Goal: Complete application form: Complete application form

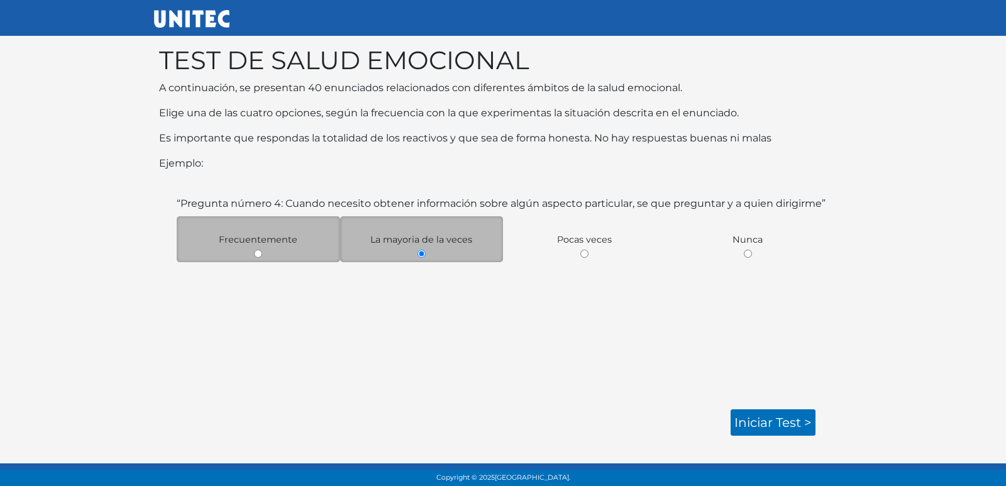
click at [301, 237] on div "Frecuentemente" at bounding box center [259, 239] width 164 height 46
click at [260, 262] on div "Frecuentemente" at bounding box center [259, 239] width 164 height 46
click at [257, 257] on input "radio" at bounding box center [258, 254] width 8 height 8
radio input "true"
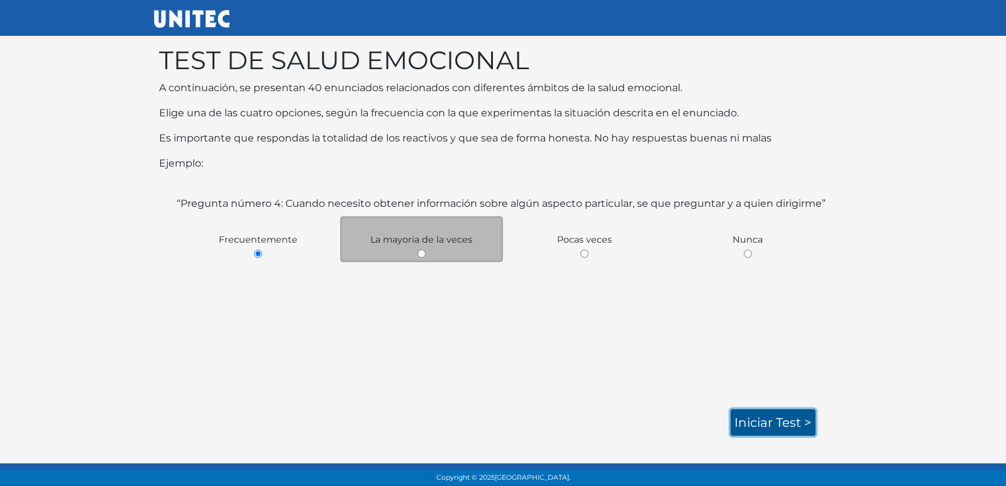
click at [759, 423] on link "Iniciar test >" at bounding box center [773, 423] width 85 height 26
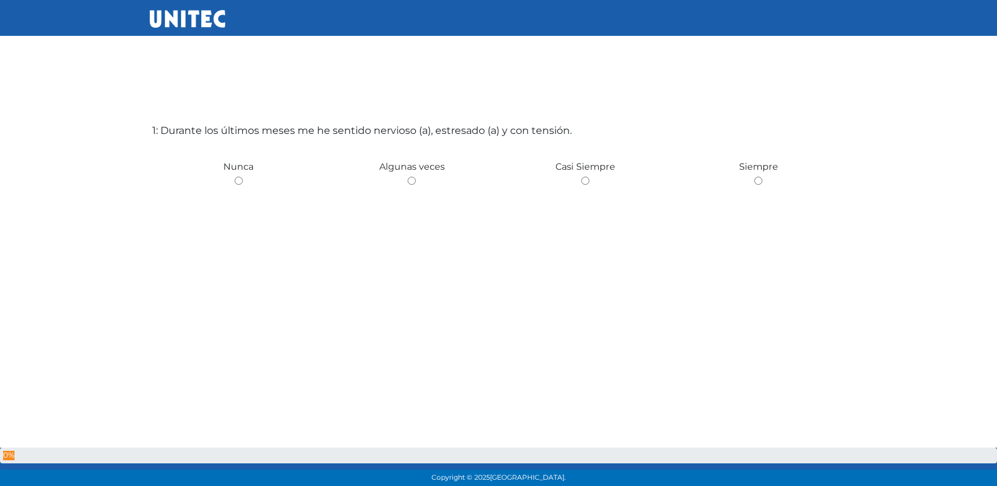
scroll to position [63, 0]
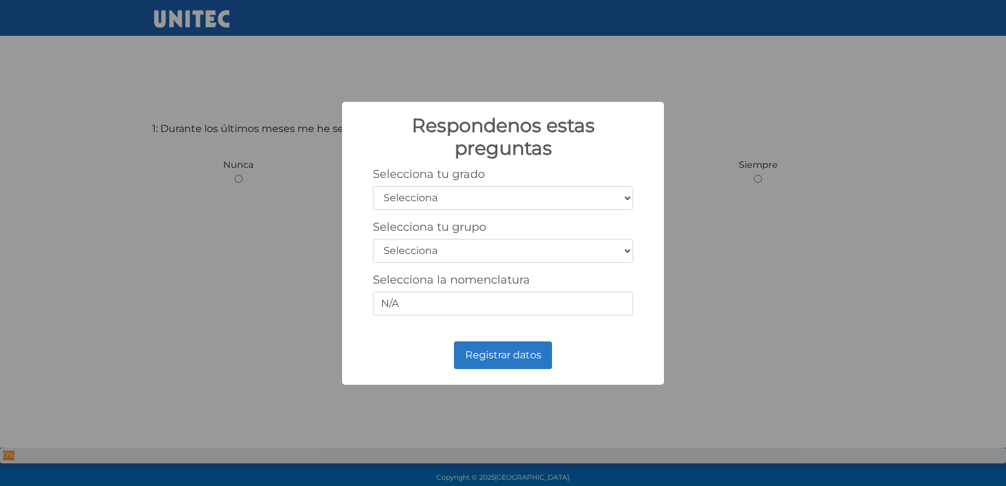
click at [603, 198] on select "Selecciona 1er grado 2do grado 3er grado 4to grado 5to grado 6to grado" at bounding box center [503, 198] width 260 height 24
drag, startPoint x: 521, startPoint y: 195, endPoint x: 539, endPoint y: 198, distance: 18.4
click at [521, 195] on select "Selecciona 1er grado 2do grado 3er grado 4to grado 5to grado 6to grado" at bounding box center [503, 198] width 260 height 24
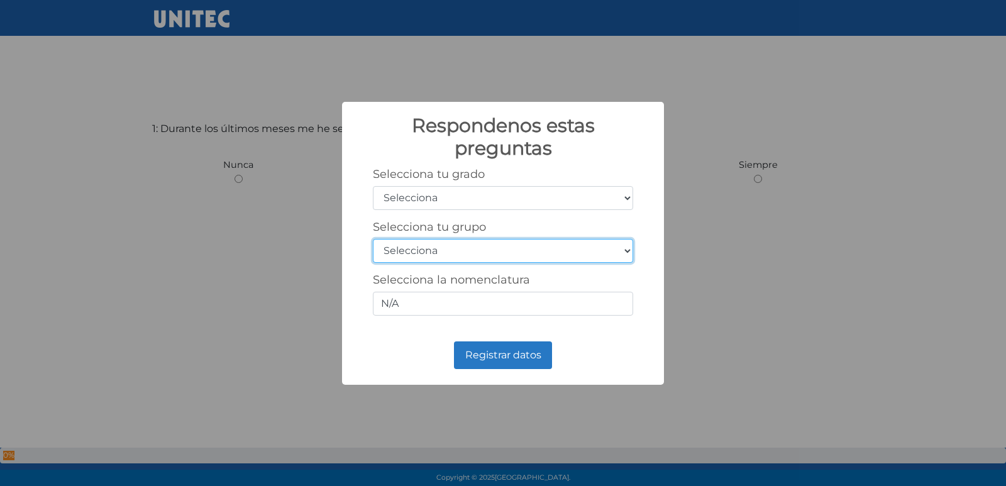
click at [471, 248] on select "Selecciona A B C D E F G H I J K L M N O P Q R S T U V W X Y Z" at bounding box center [503, 251] width 260 height 24
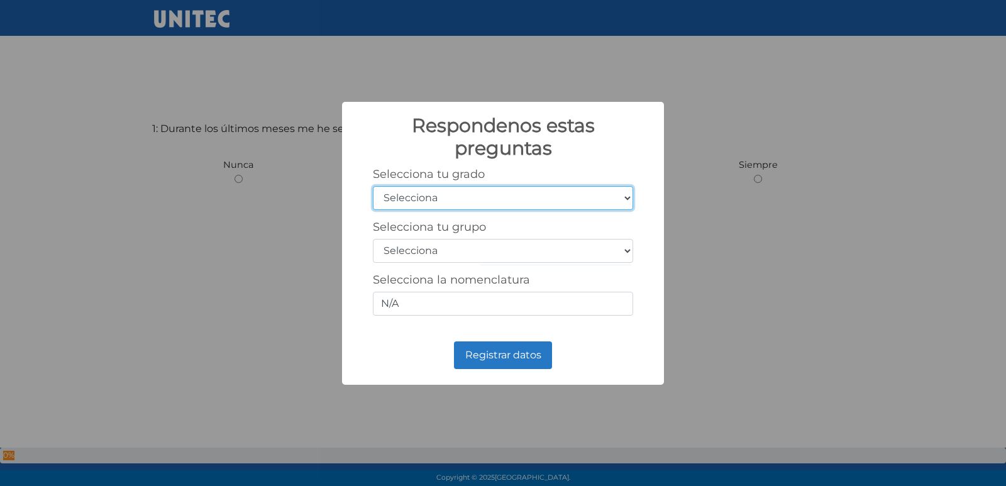
click at [474, 187] on select "Selecciona 1er grado 2do grado 3er grado 4to grado 5to grado 6to grado" at bounding box center [503, 198] width 260 height 24
select select "6"
click at [373, 186] on select "Selecciona 1er grado 2do grado 3er grado 4to grado 5to grado 6to grado" at bounding box center [503, 198] width 260 height 24
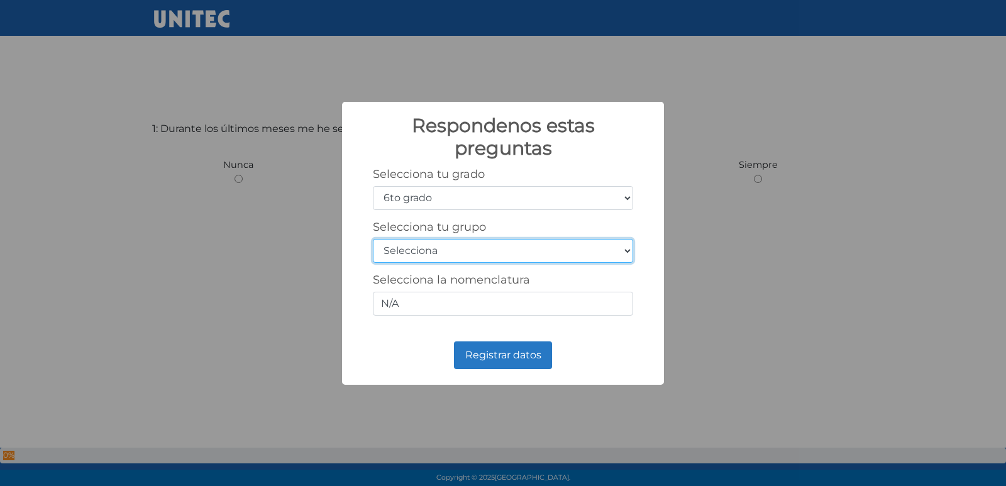
click at [427, 261] on select "Selecciona A B C D E F G H I J K L M N O P Q R S T U V W X Y Z" at bounding box center [503, 251] width 260 height 24
select select "c"
click at [373, 239] on select "Selecciona A B C D E F G H I J K L M N O P Q R S T U V W X Y Z" at bounding box center [503, 251] width 260 height 24
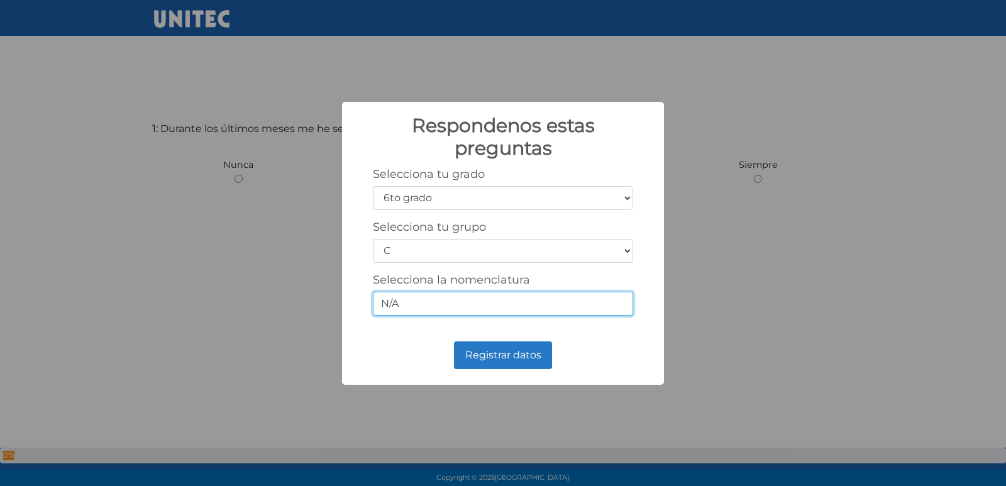
click at [418, 299] on input "N/A" at bounding box center [503, 304] width 260 height 24
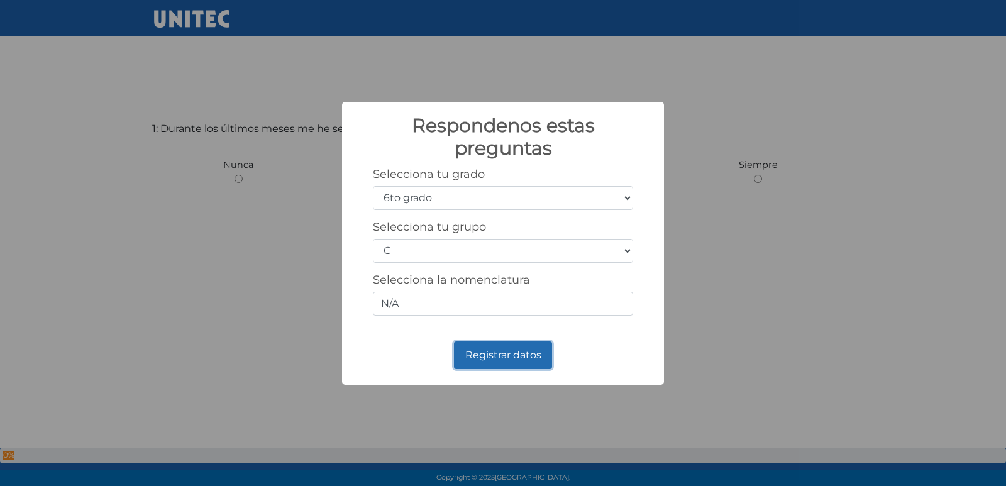
click at [516, 360] on button "Registrar datos" at bounding box center [503, 356] width 98 height 28
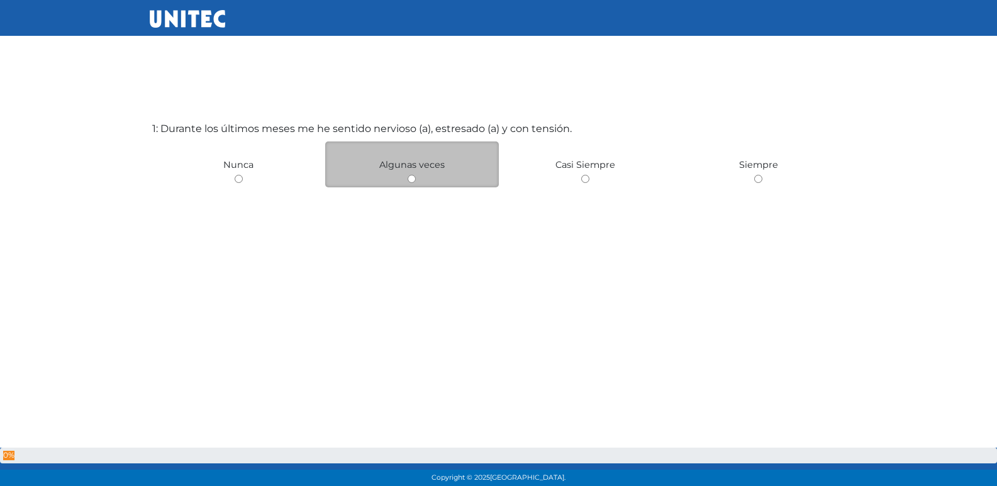
click at [380, 187] on div "Algunas veces" at bounding box center [412, 165] width 174 height 46
click at [403, 174] on div "Algunas veces" at bounding box center [412, 165] width 174 height 46
click at [413, 181] on input "radio" at bounding box center [412, 179] width 8 height 8
radio input "true"
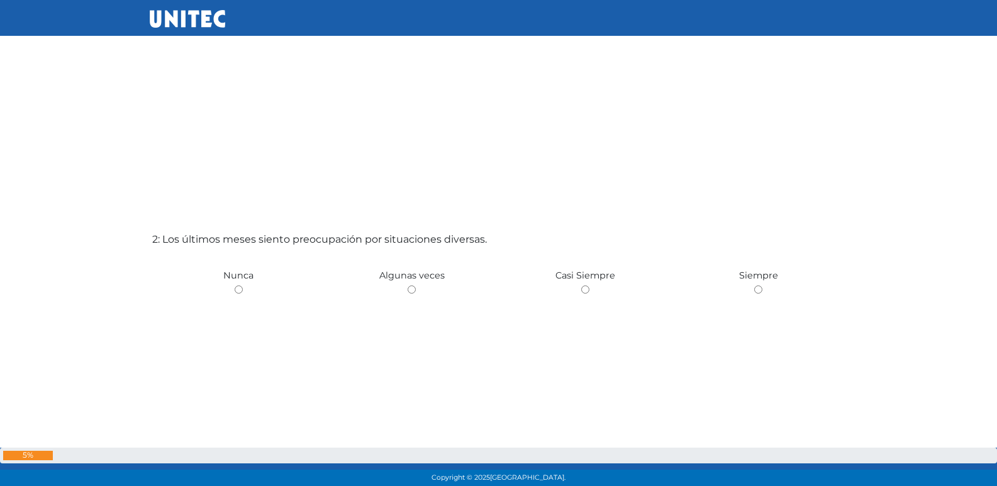
scroll to position [440, 0]
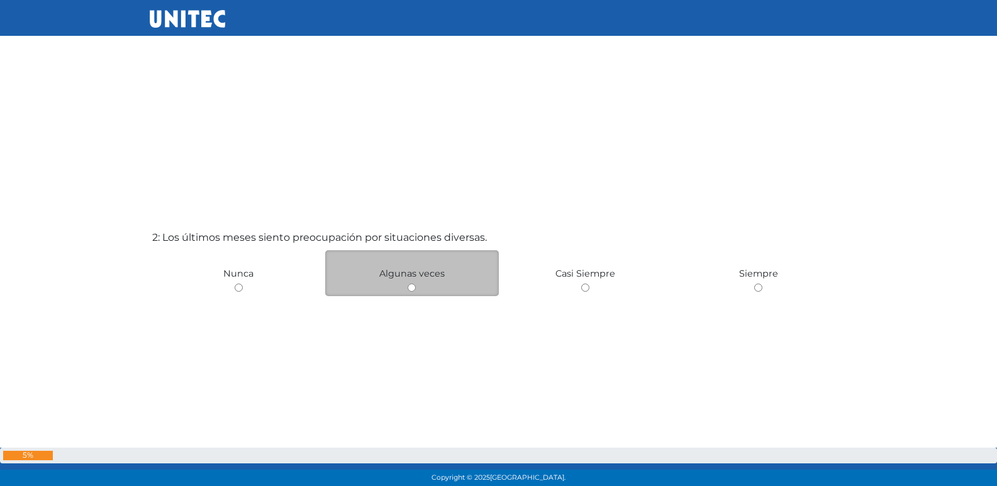
click at [408, 286] on input "radio" at bounding box center [412, 288] width 8 height 8
radio input "true"
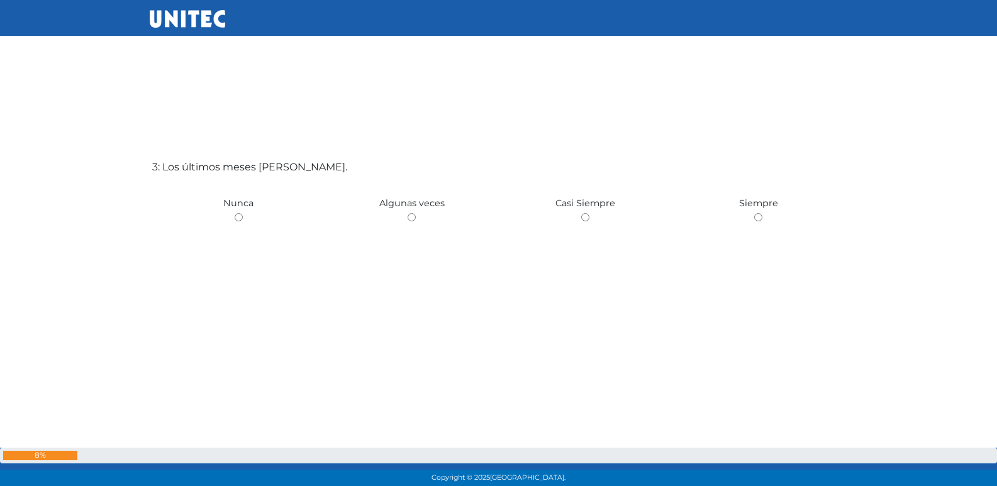
scroll to position [996, 0]
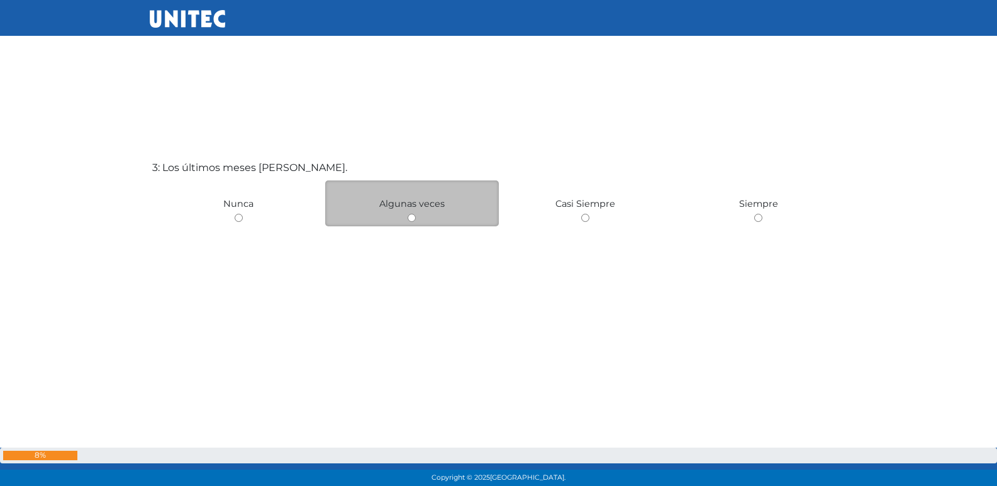
click at [411, 215] on input "radio" at bounding box center [412, 218] width 8 height 8
radio input "true"
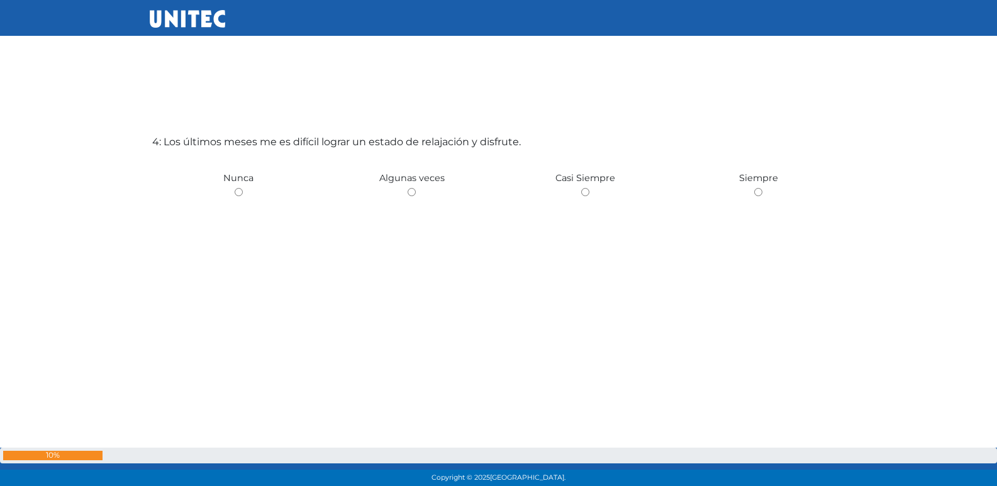
scroll to position [1510, 0]
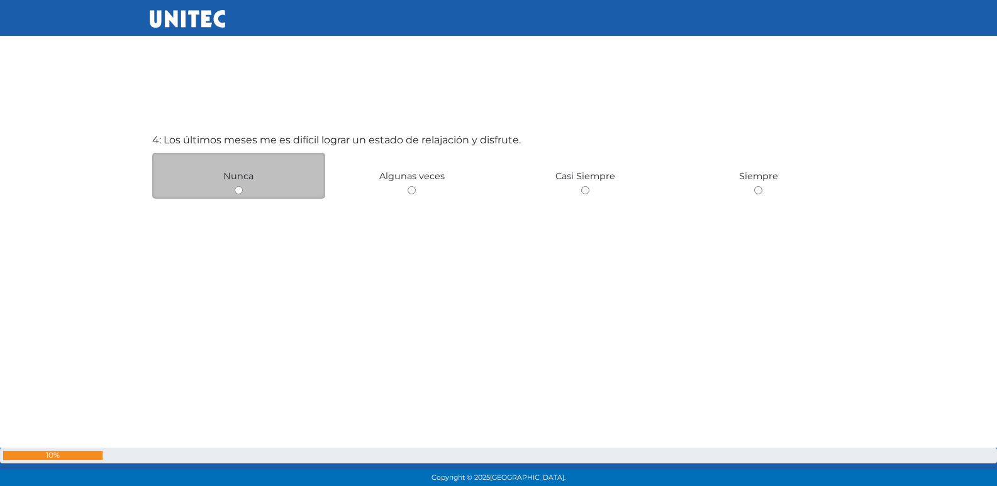
click at [243, 186] on div "Nunca" at bounding box center [239, 176] width 174 height 46
click at [240, 191] on input "radio" at bounding box center [239, 190] width 8 height 8
radio input "true"
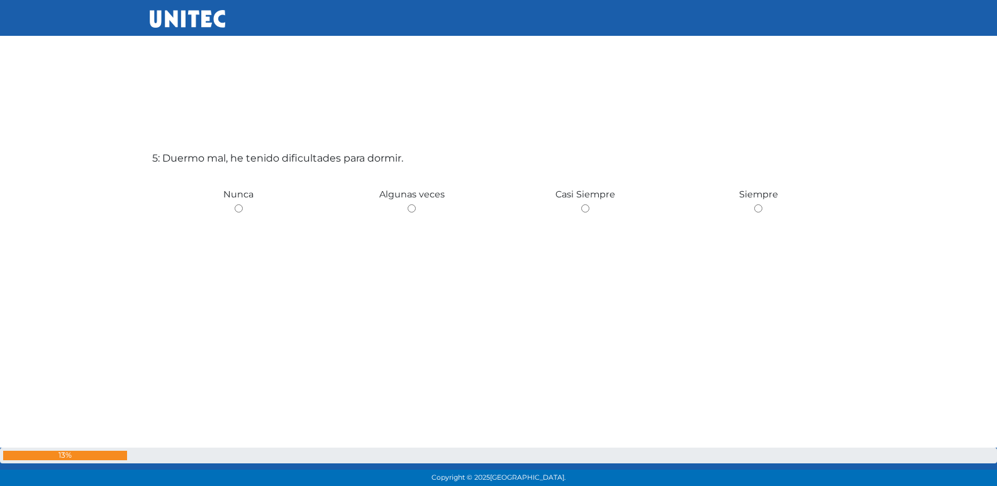
scroll to position [1979, 0]
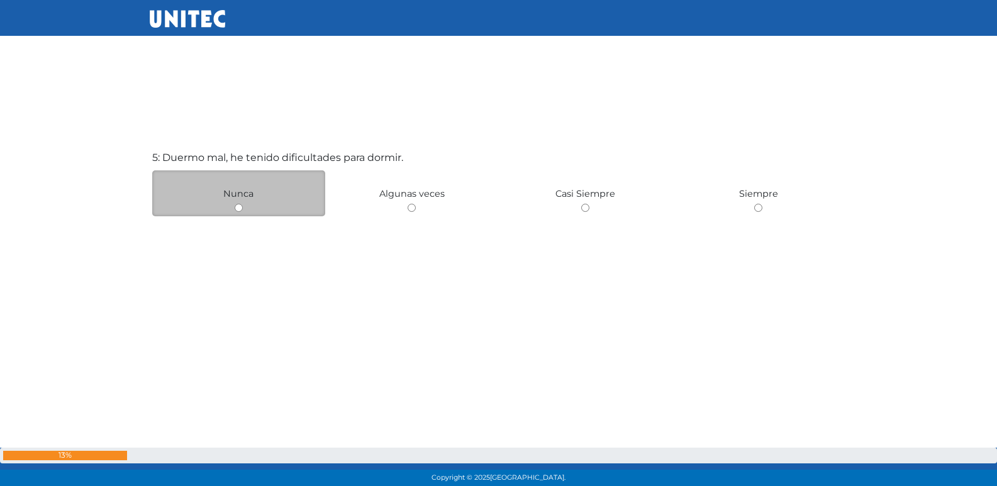
click at [236, 209] on input "radio" at bounding box center [239, 208] width 8 height 8
radio input "true"
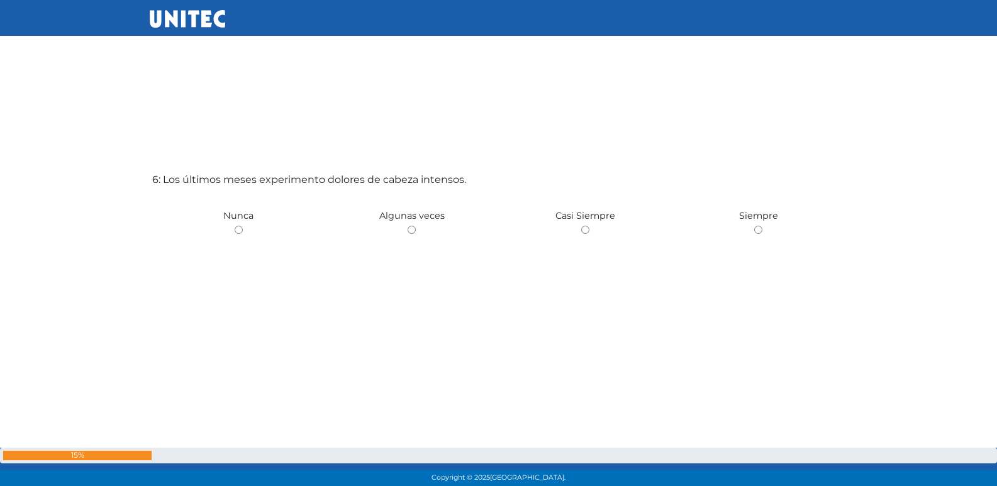
scroll to position [2463, 0]
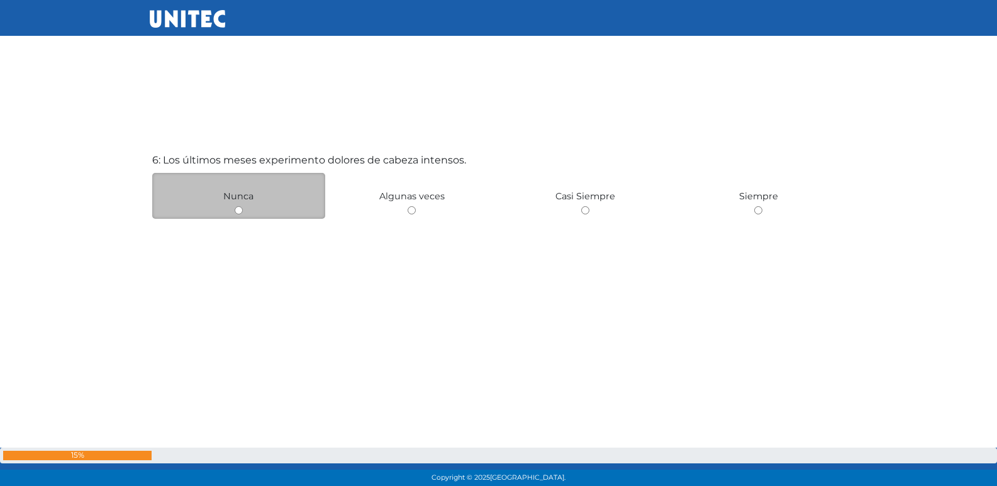
click at [237, 210] on input "radio" at bounding box center [239, 210] width 8 height 8
radio input "true"
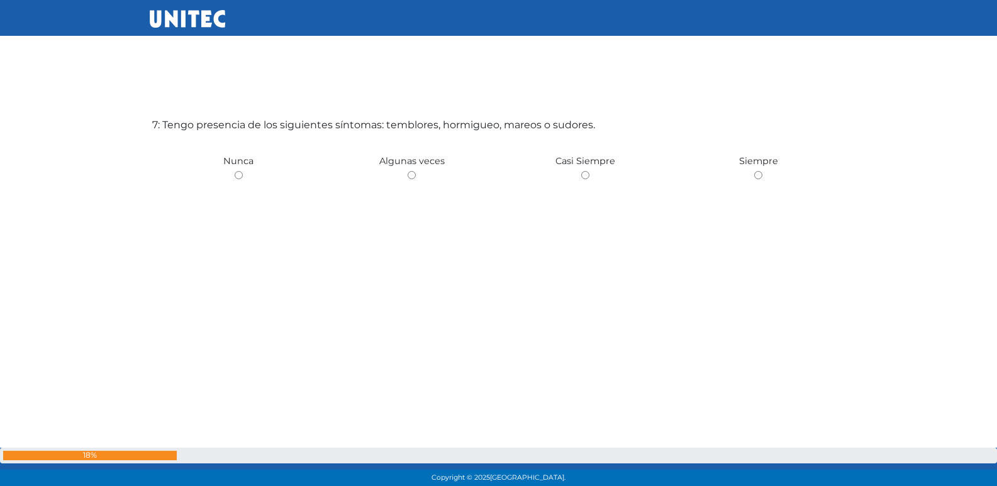
scroll to position [2980, 0]
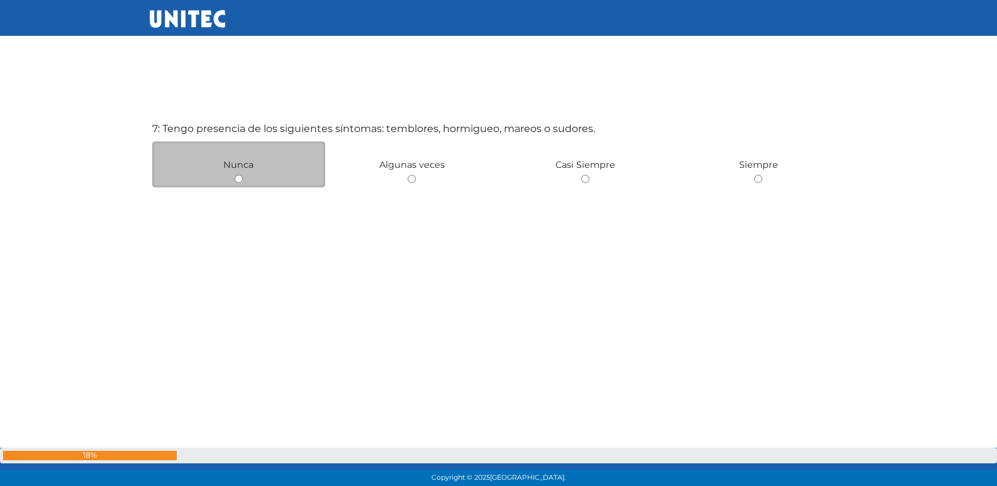
click at [237, 181] on input "radio" at bounding box center [239, 179] width 8 height 8
radio input "true"
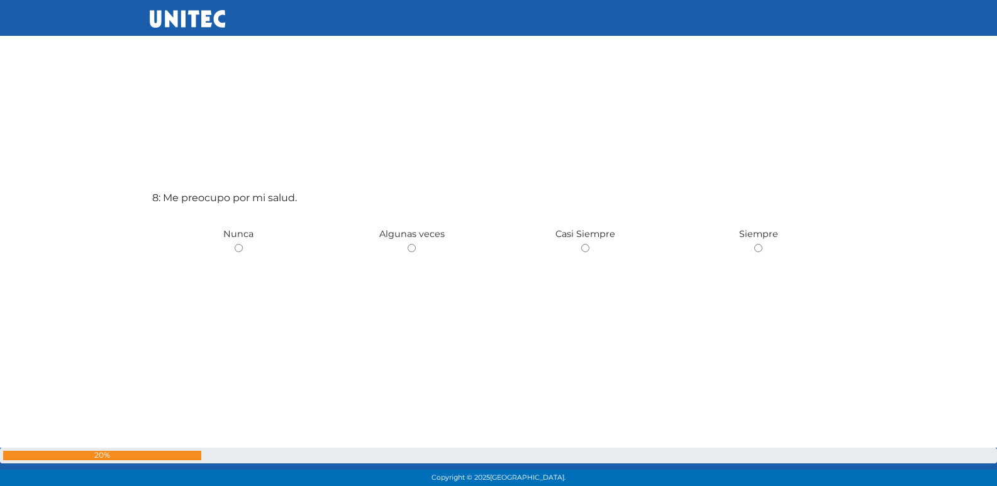
scroll to position [3399, 0]
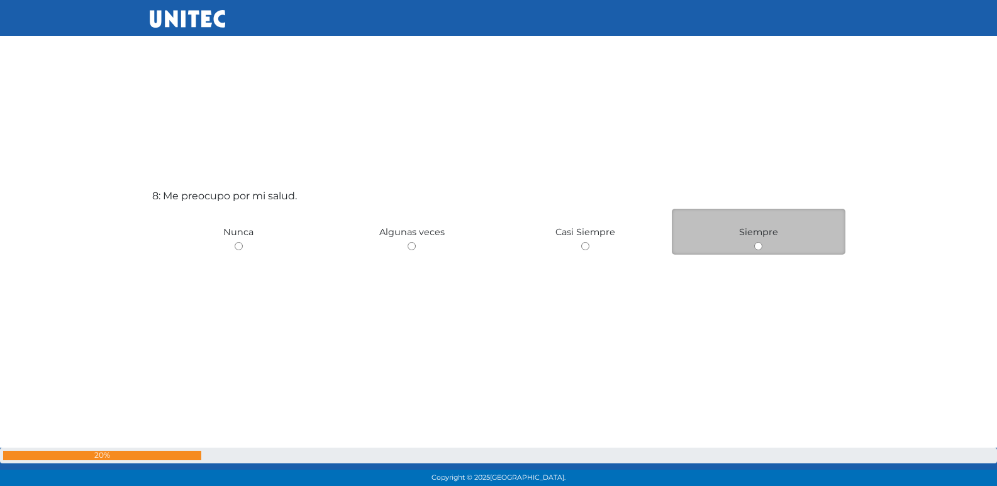
click at [761, 245] on input "radio" at bounding box center [758, 246] width 8 height 8
radio input "true"
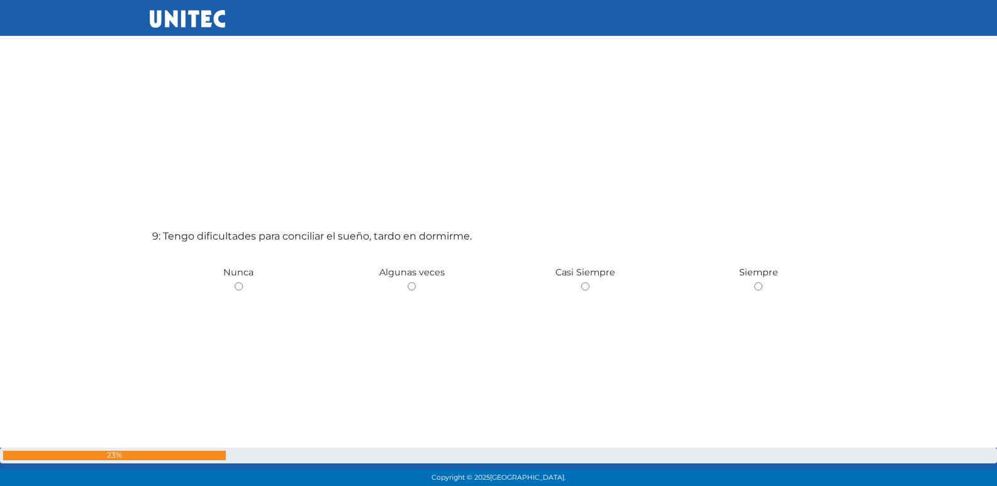
scroll to position [3858, 0]
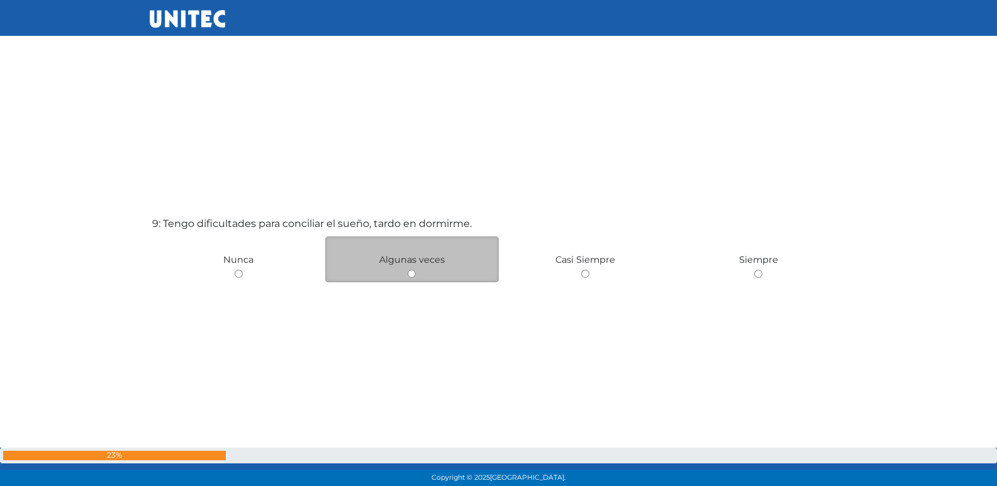
click at [417, 277] on div "Algunas veces" at bounding box center [412, 260] width 174 height 46
click at [411, 276] on input "radio" at bounding box center [412, 274] width 8 height 8
radio input "true"
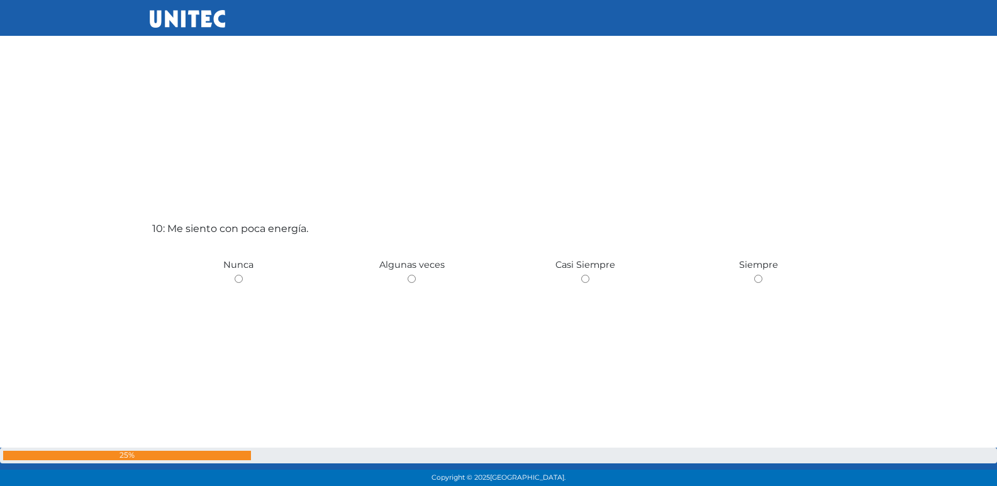
scroll to position [4342, 0]
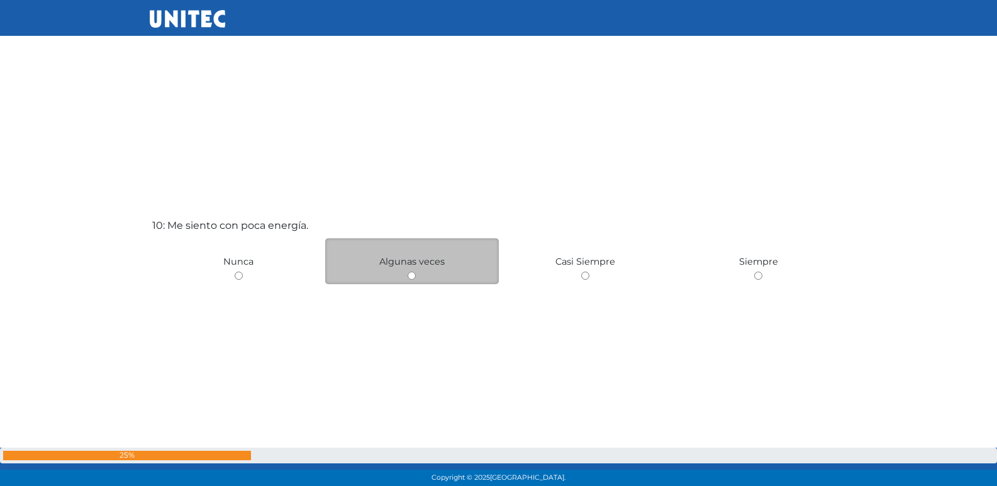
click at [411, 274] on input "radio" at bounding box center [412, 276] width 8 height 8
radio input "true"
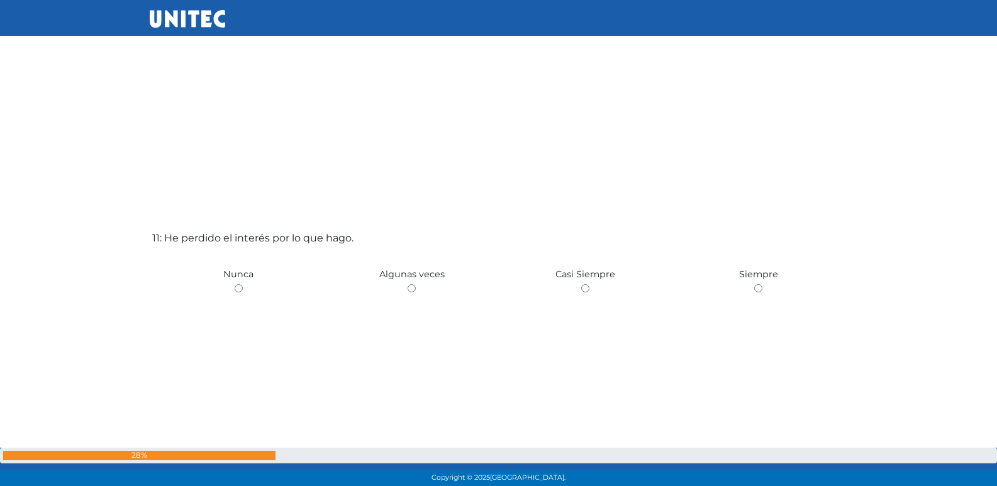
scroll to position [4817, 0]
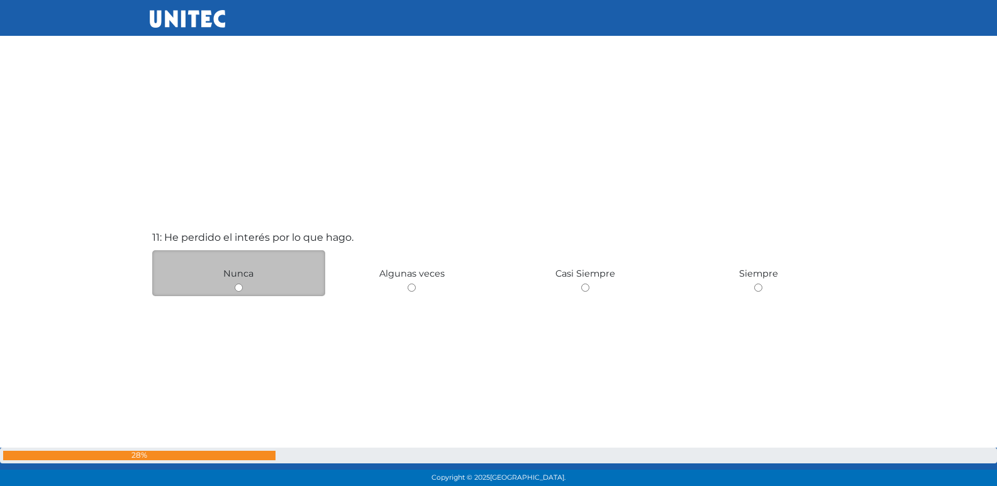
click at [242, 293] on div "Nunca" at bounding box center [239, 273] width 174 height 46
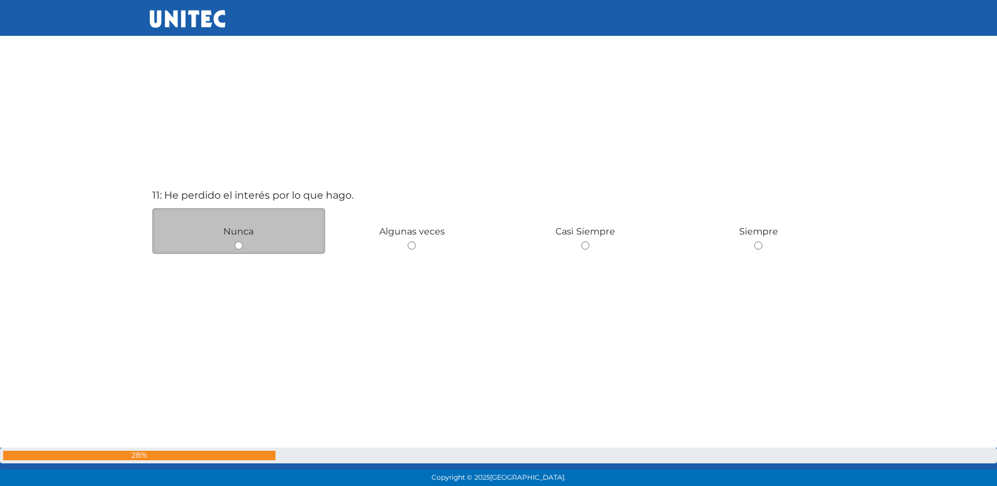
click at [237, 243] on input "radio" at bounding box center [239, 246] width 8 height 8
radio input "true"
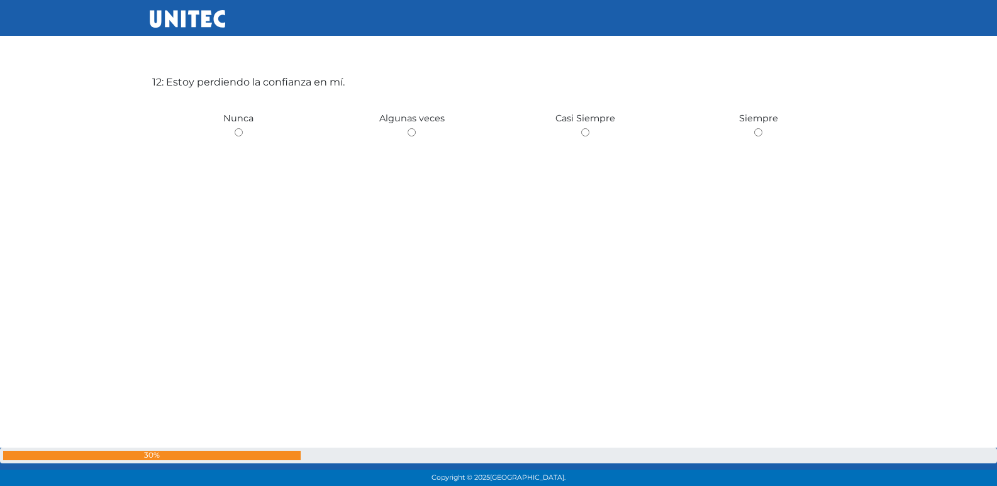
scroll to position [5455, 0]
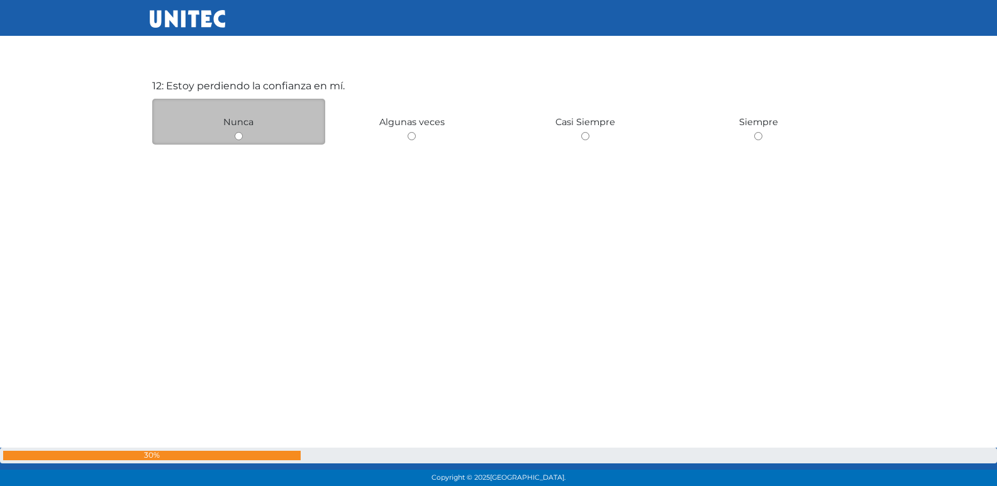
click at [239, 137] on input "radio" at bounding box center [239, 136] width 8 height 8
radio input "true"
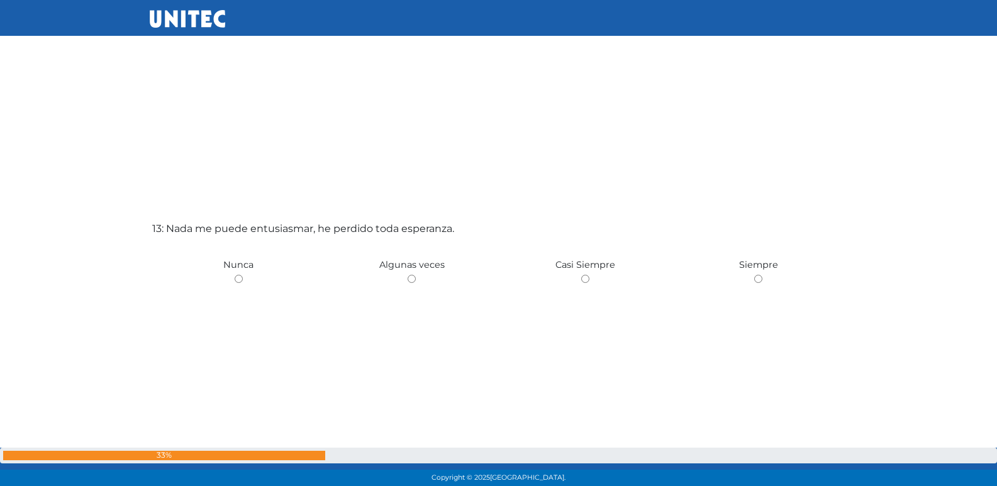
scroll to position [5799, 0]
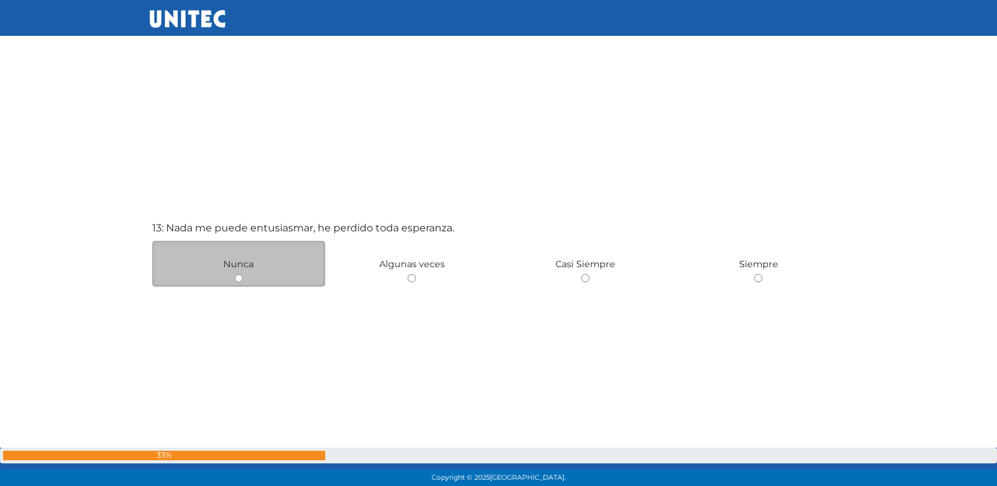
click at [239, 276] on input "radio" at bounding box center [239, 278] width 8 height 8
radio input "true"
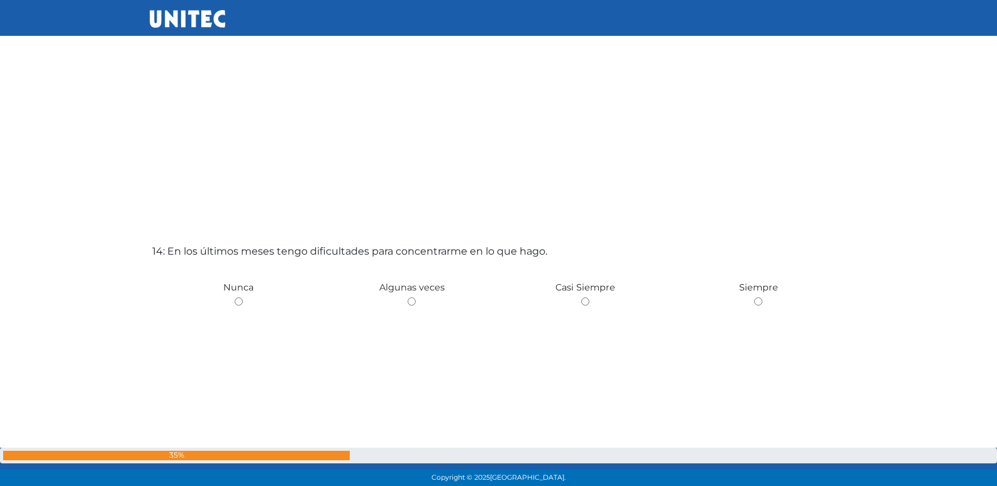
scroll to position [6279, 0]
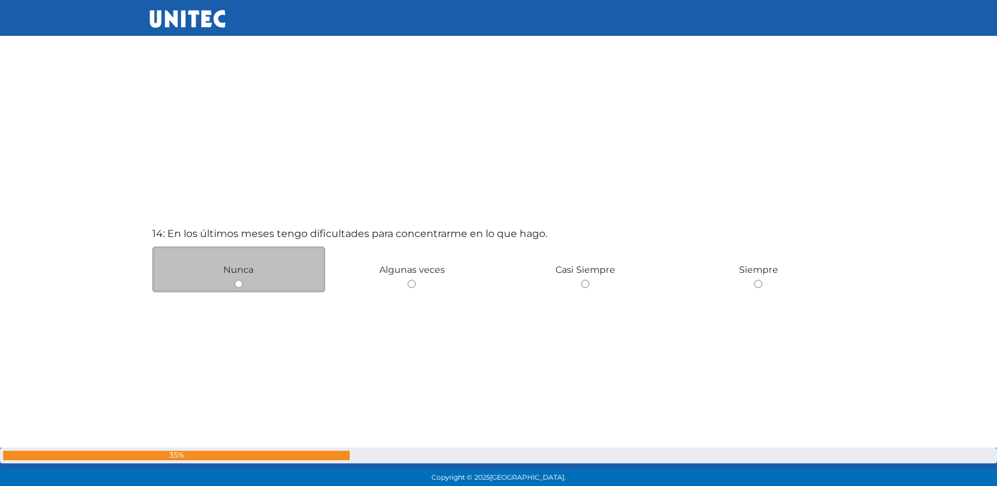
click at [238, 284] on input "radio" at bounding box center [239, 284] width 8 height 8
radio input "true"
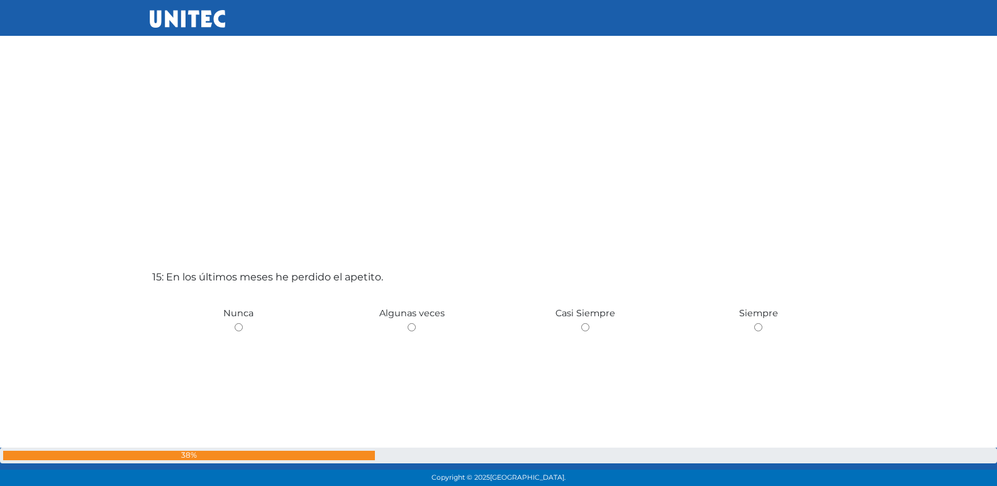
scroll to position [6725, 0]
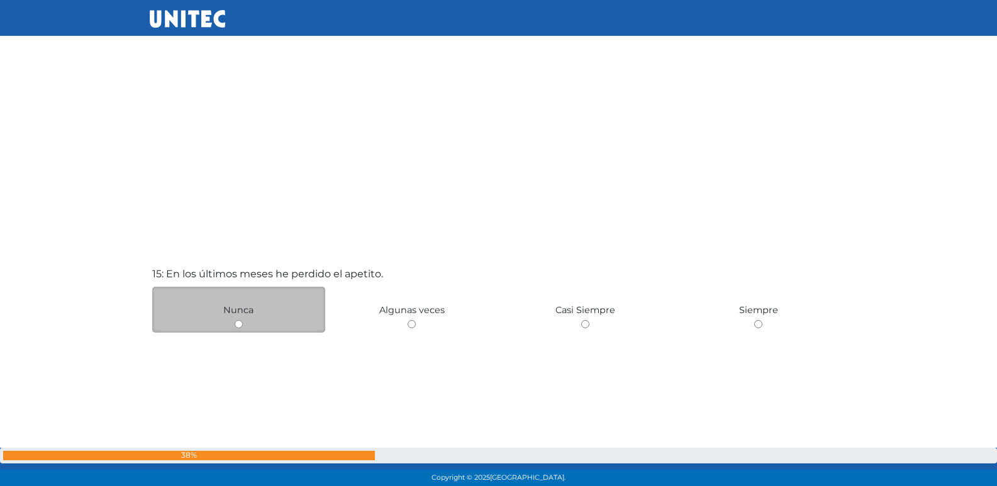
click at [237, 323] on input "radio" at bounding box center [239, 324] width 8 height 8
radio input "true"
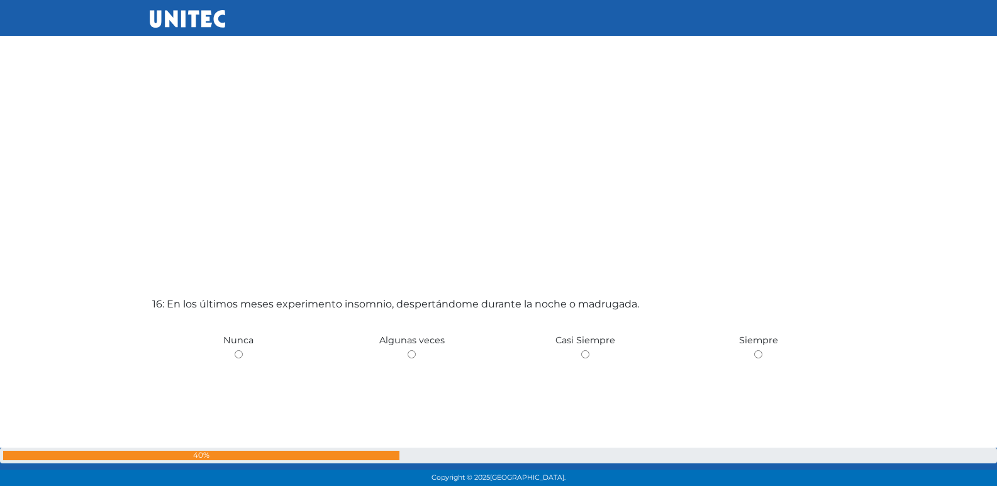
scroll to position [7218, 0]
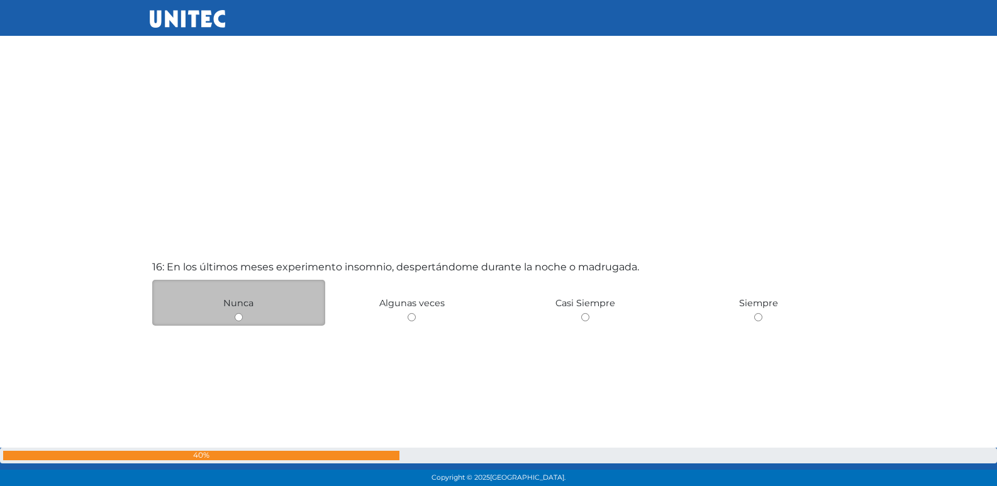
click at [237, 320] on input "radio" at bounding box center [239, 317] width 8 height 8
radio input "true"
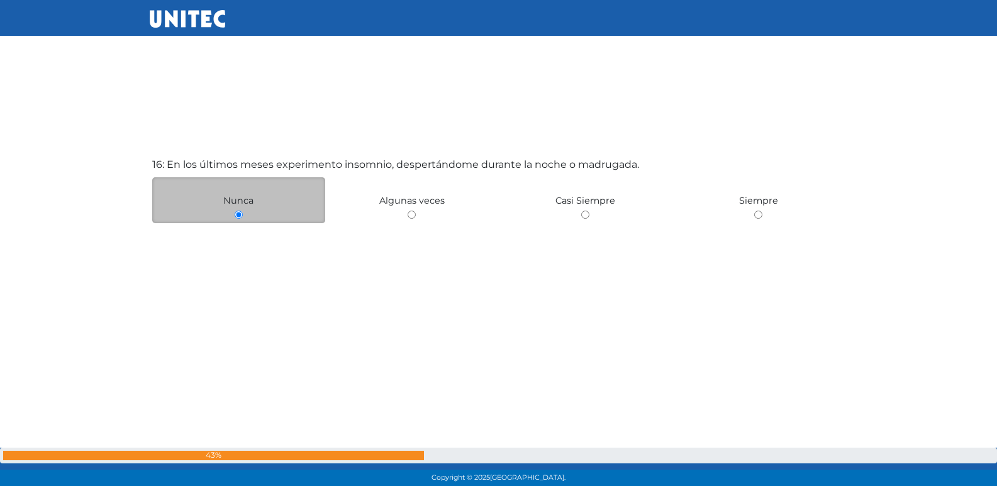
scroll to position [7324, 0]
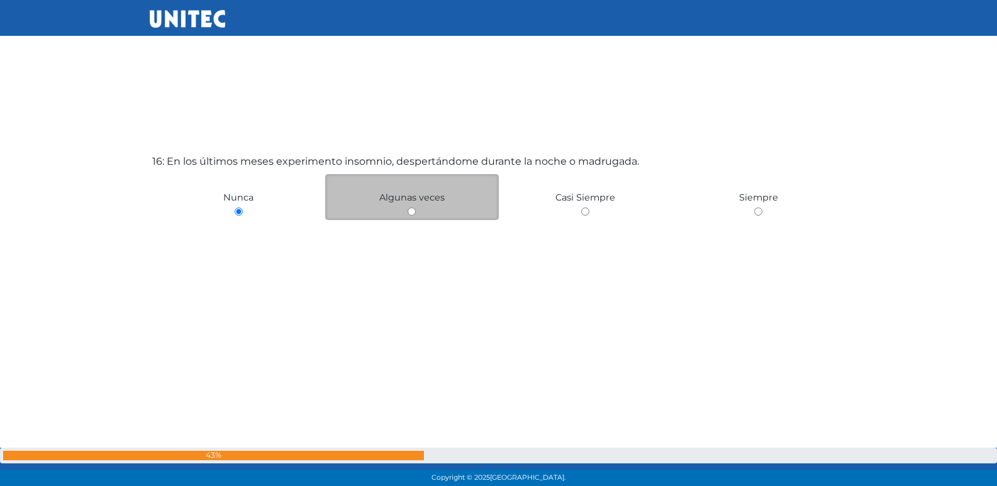
click at [410, 218] on div "Algunas veces" at bounding box center [412, 197] width 174 height 46
click at [411, 209] on input "radio" at bounding box center [412, 212] width 8 height 8
radio input "true"
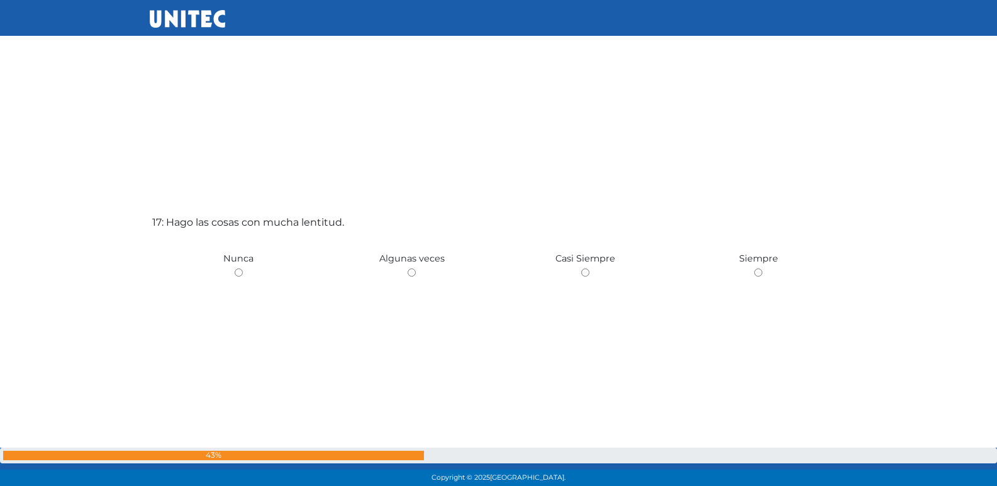
scroll to position [7760, 0]
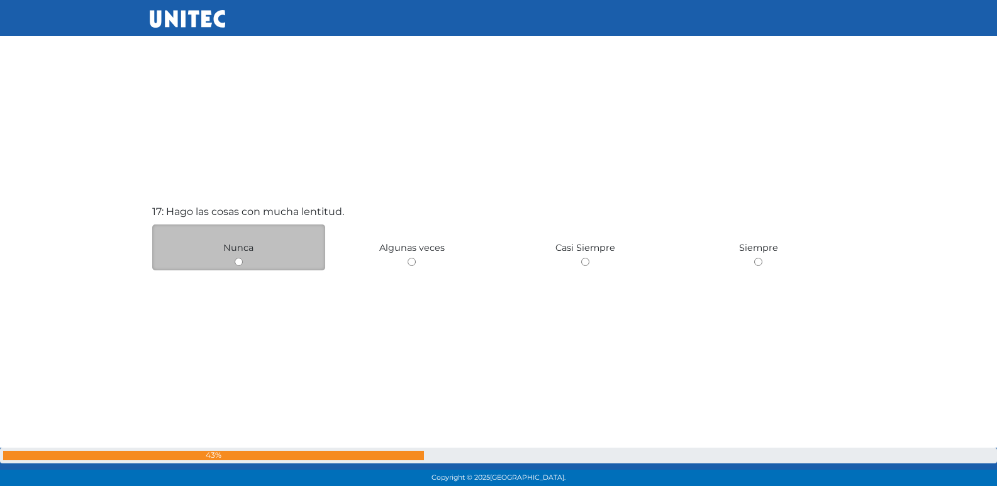
click at [238, 259] on input "radio" at bounding box center [239, 262] width 8 height 8
radio input "true"
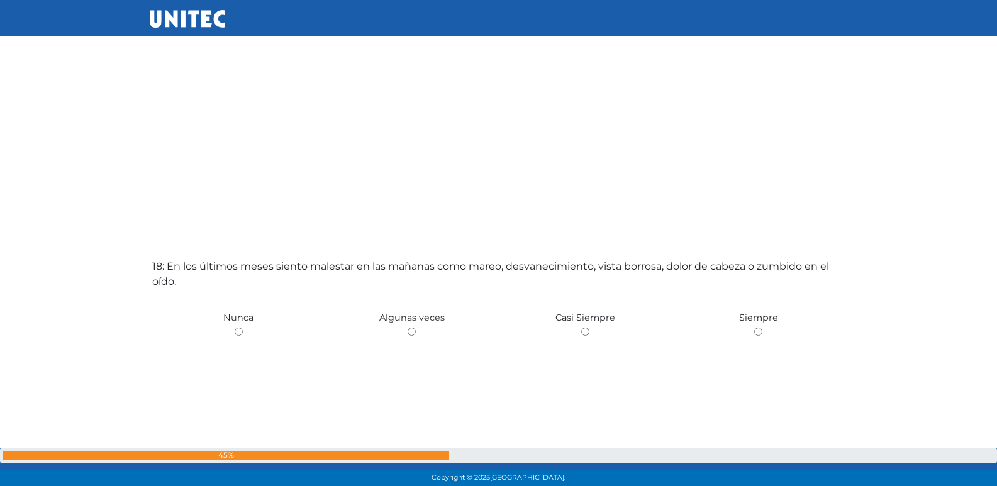
scroll to position [8194, 0]
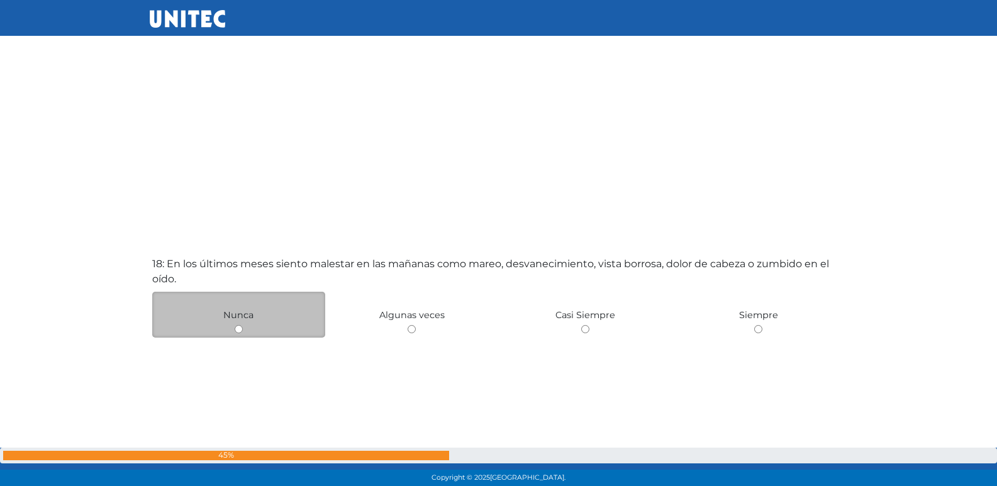
click at [245, 326] on div "Nunca" at bounding box center [239, 315] width 174 height 46
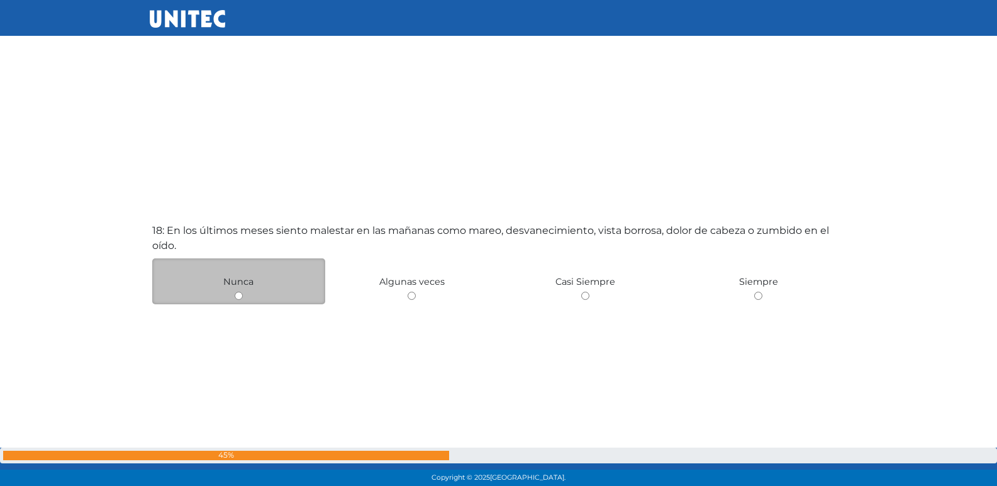
click at [237, 292] on input "radio" at bounding box center [239, 296] width 8 height 8
radio input "true"
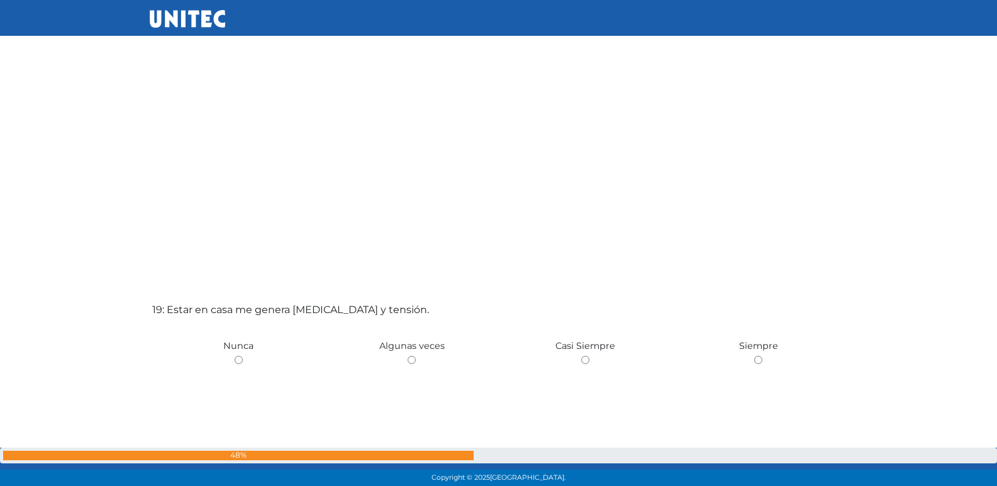
scroll to position [8639, 0]
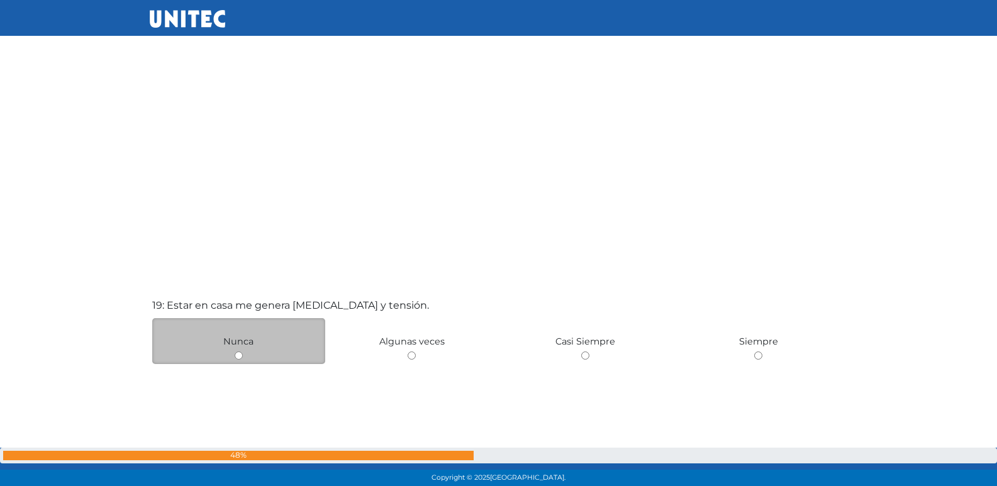
click at [238, 358] on input "radio" at bounding box center [239, 356] width 8 height 8
radio input "true"
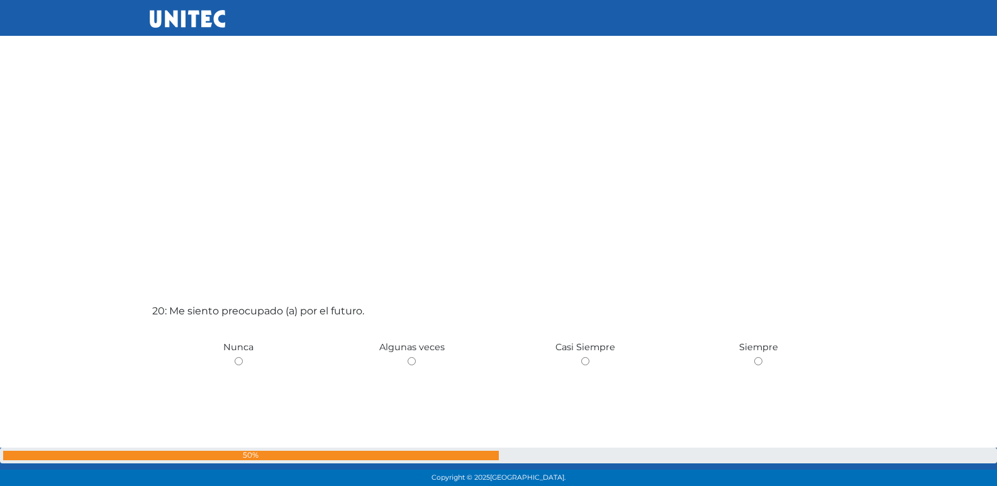
scroll to position [9302, 0]
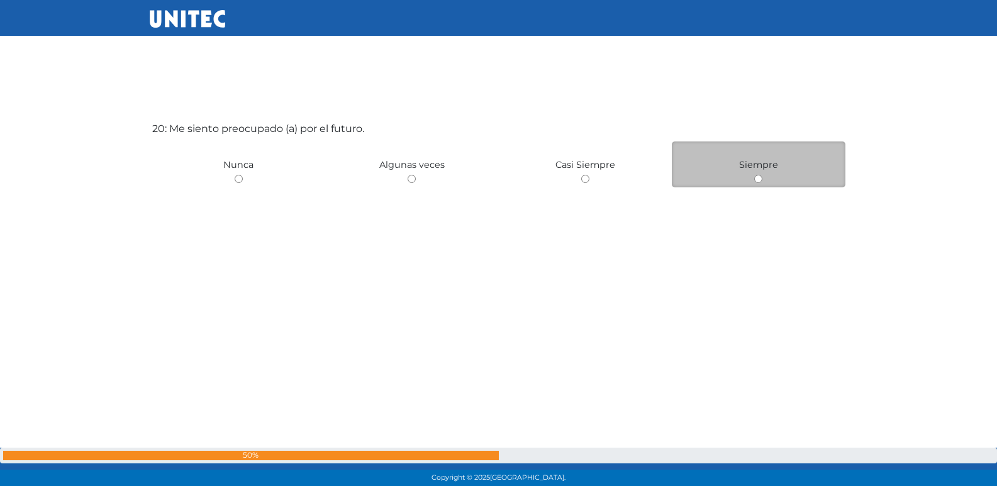
click at [757, 178] on input "radio" at bounding box center [758, 179] width 8 height 8
radio input "true"
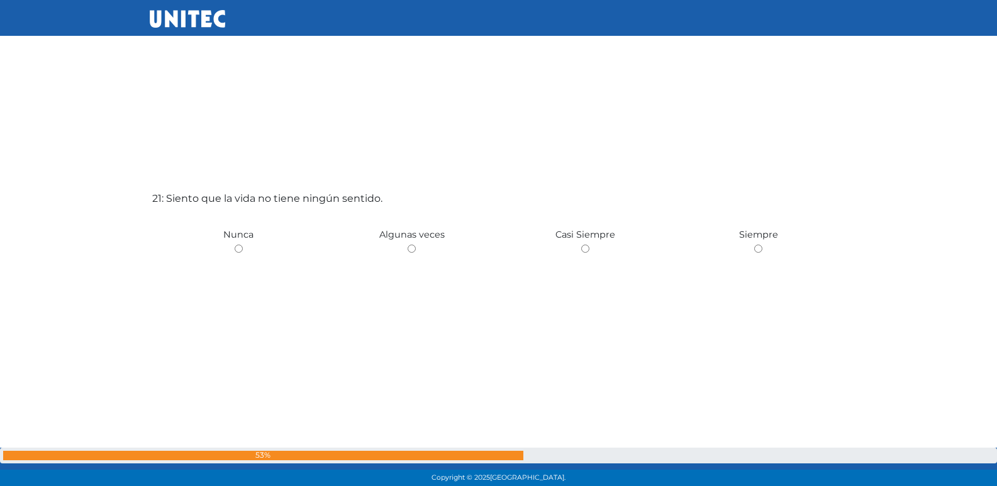
scroll to position [9743, 0]
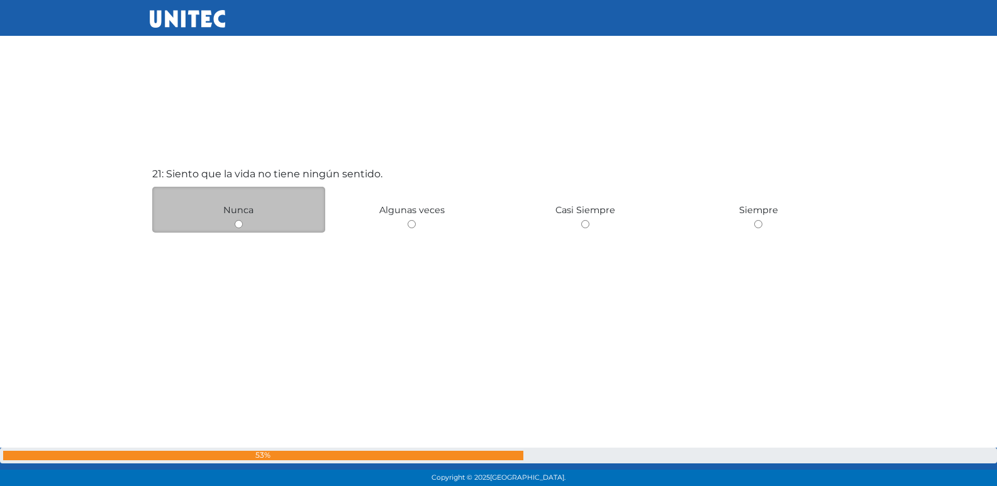
click at [242, 223] on input "radio" at bounding box center [239, 224] width 8 height 8
radio input "true"
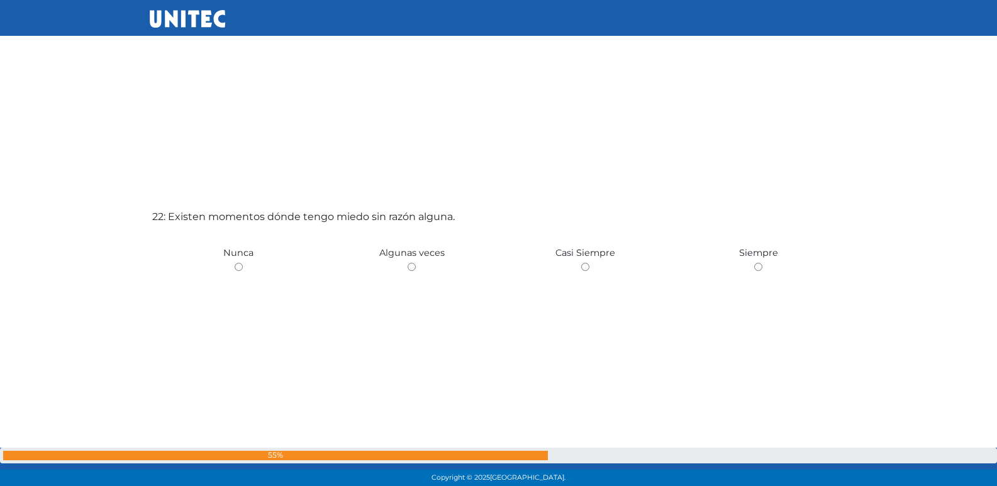
scroll to position [10195, 0]
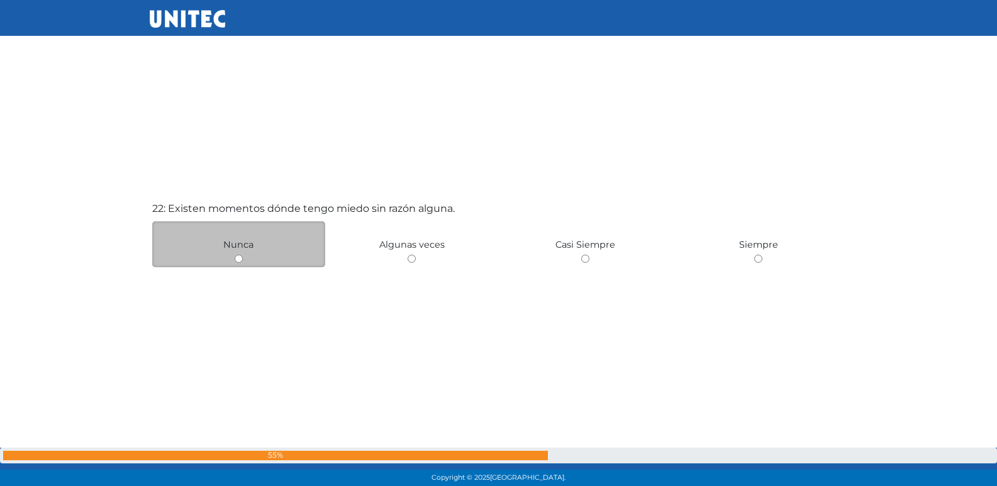
click at [241, 260] on input "radio" at bounding box center [239, 259] width 8 height 8
radio input "true"
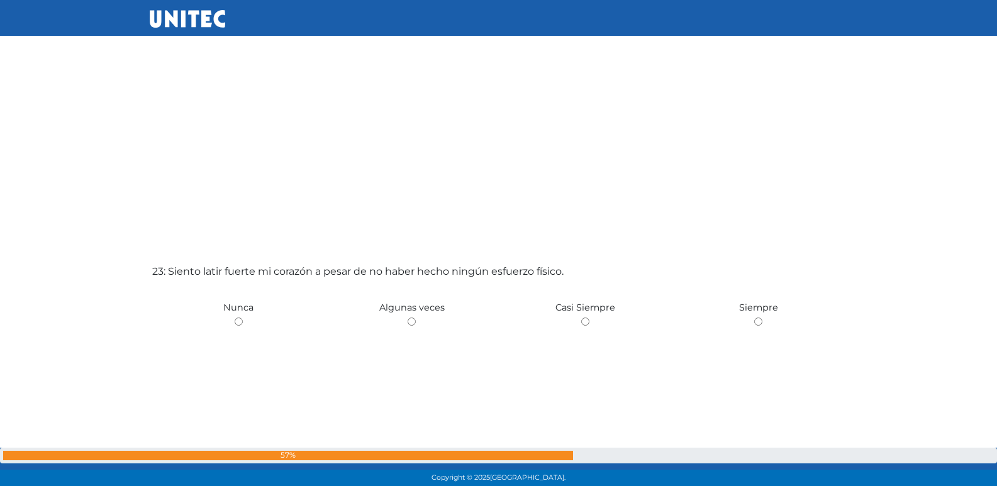
scroll to position [10626, 0]
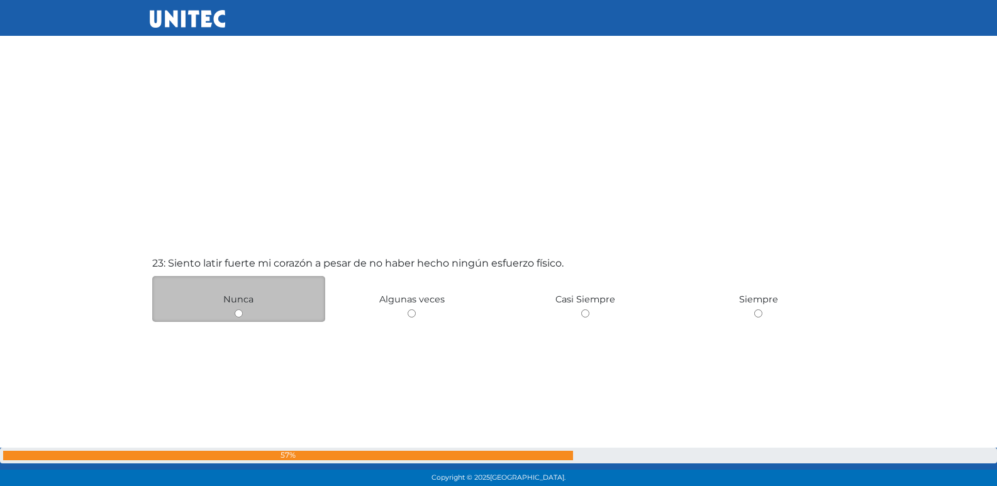
click at [242, 308] on div "Nunca" at bounding box center [239, 299] width 174 height 46
click at [237, 314] on input "radio" at bounding box center [239, 313] width 8 height 8
radio input "true"
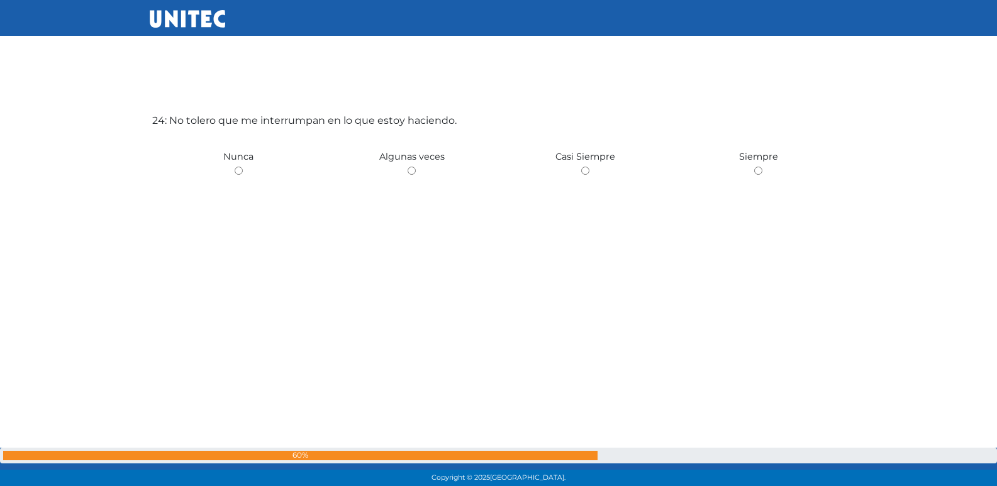
scroll to position [11264, 0]
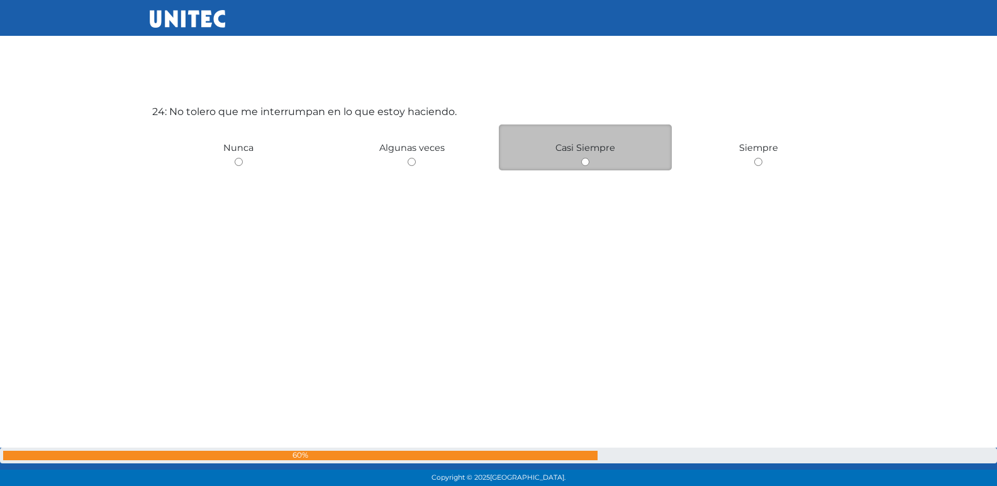
click at [577, 165] on div "Casi Siempre" at bounding box center [586, 148] width 174 height 46
click at [587, 163] on input "radio" at bounding box center [585, 162] width 8 height 8
radio input "true"
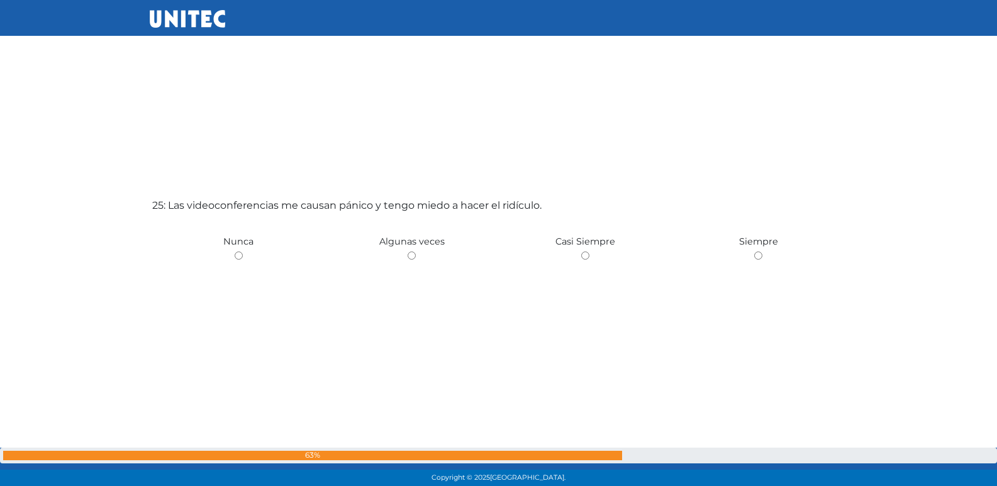
scroll to position [11657, 0]
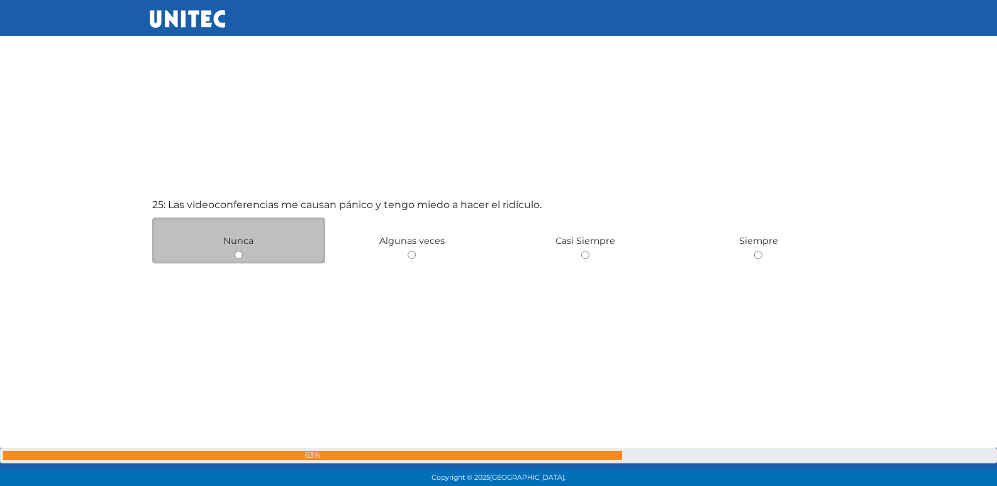
click at [242, 250] on div "Nunca" at bounding box center [239, 241] width 174 height 46
click at [241, 254] on input "radio" at bounding box center [239, 255] width 8 height 8
radio input "true"
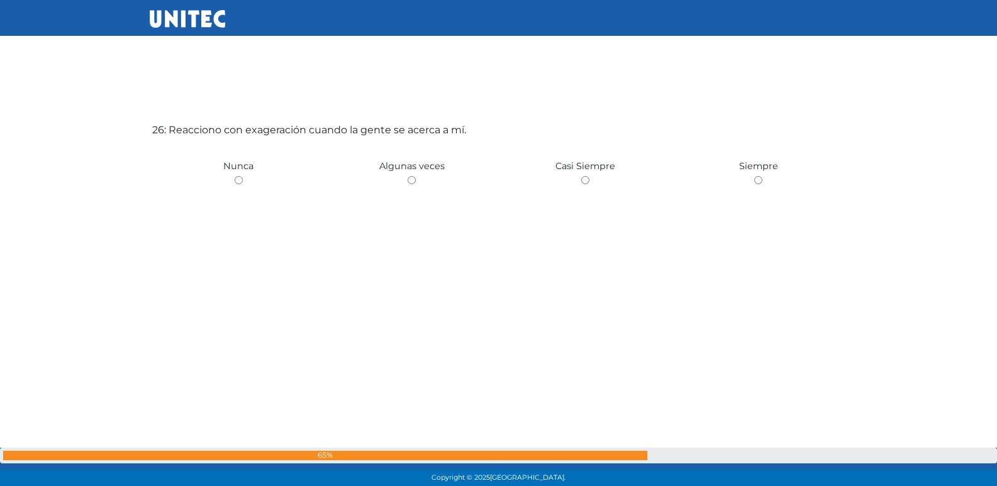
scroll to position [12219, 0]
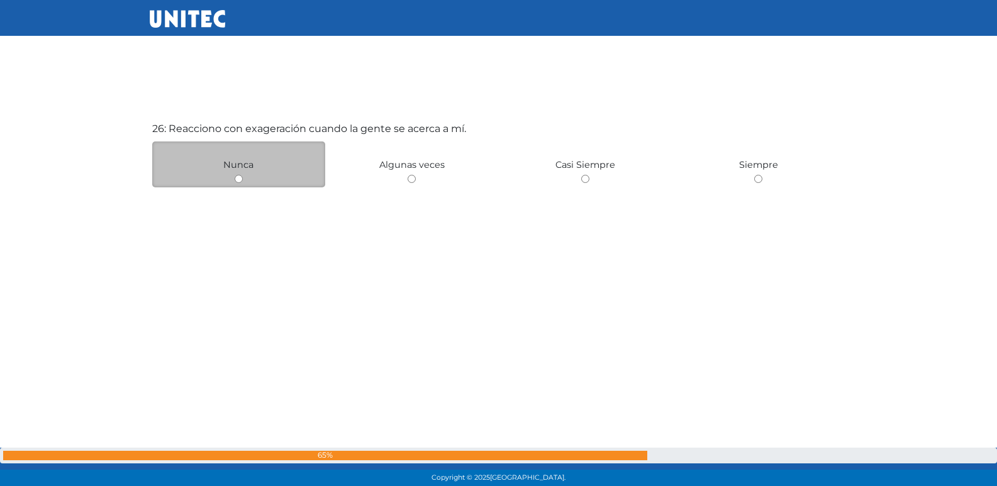
click at [238, 177] on input "radio" at bounding box center [239, 179] width 8 height 8
radio input "true"
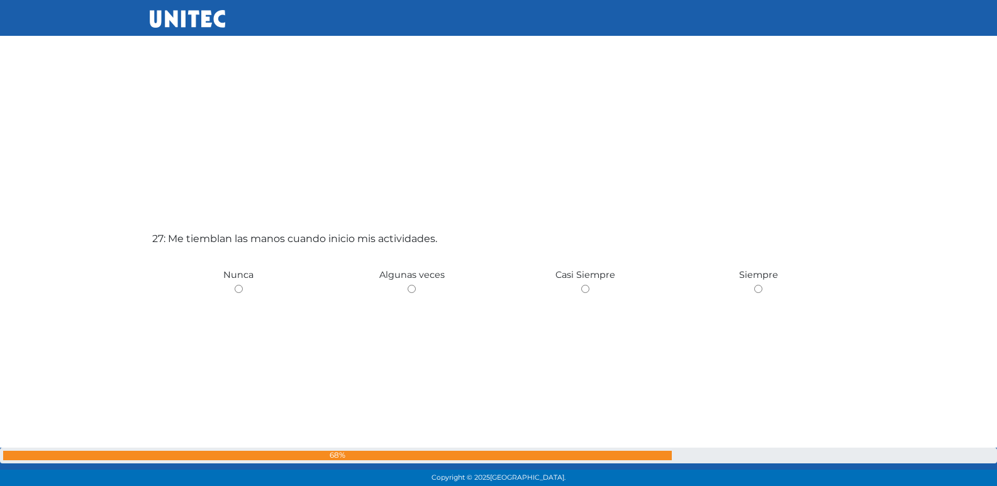
scroll to position [12600, 0]
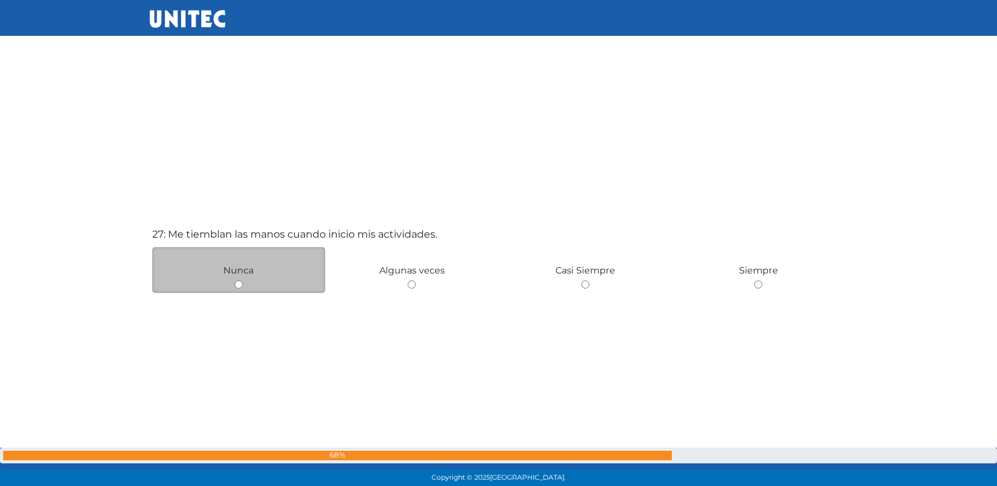
click at [240, 284] on input "radio" at bounding box center [239, 285] width 8 height 8
radio input "true"
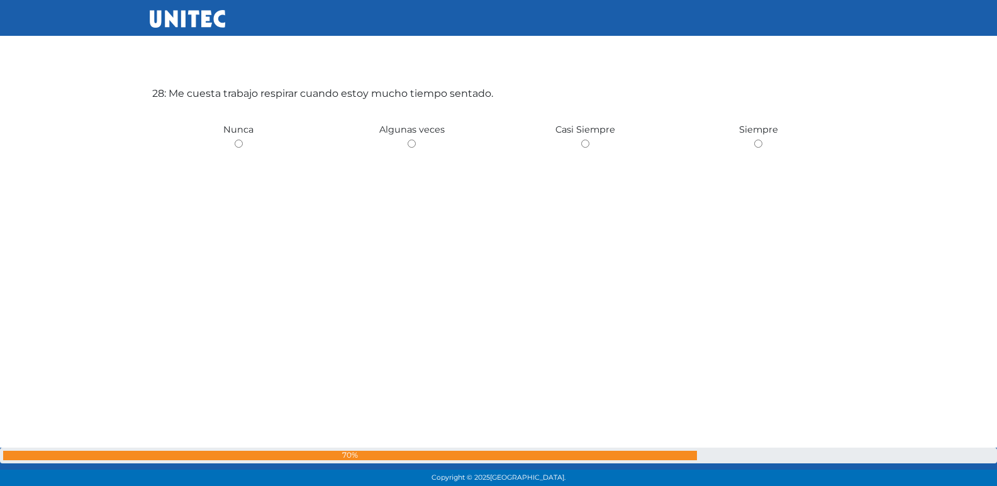
scroll to position [13247, 0]
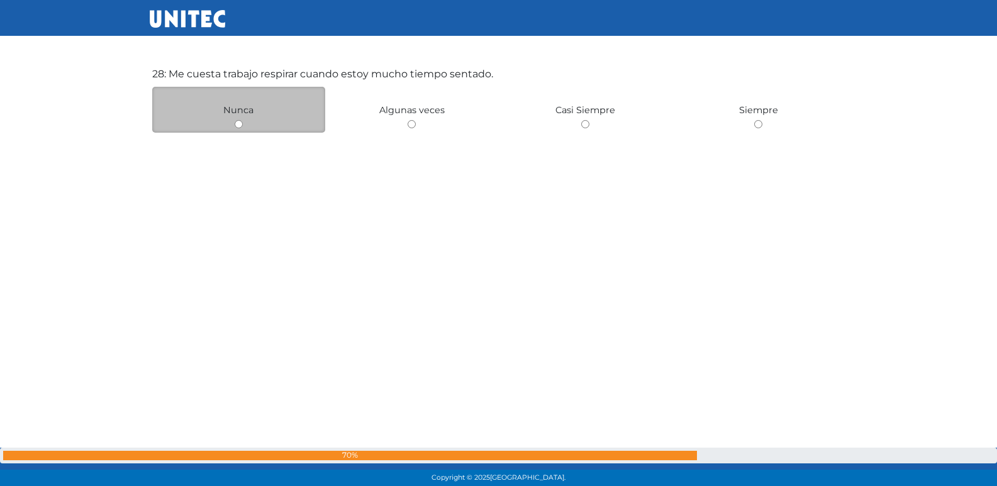
click at [238, 124] on input "radio" at bounding box center [239, 124] width 8 height 8
radio input "true"
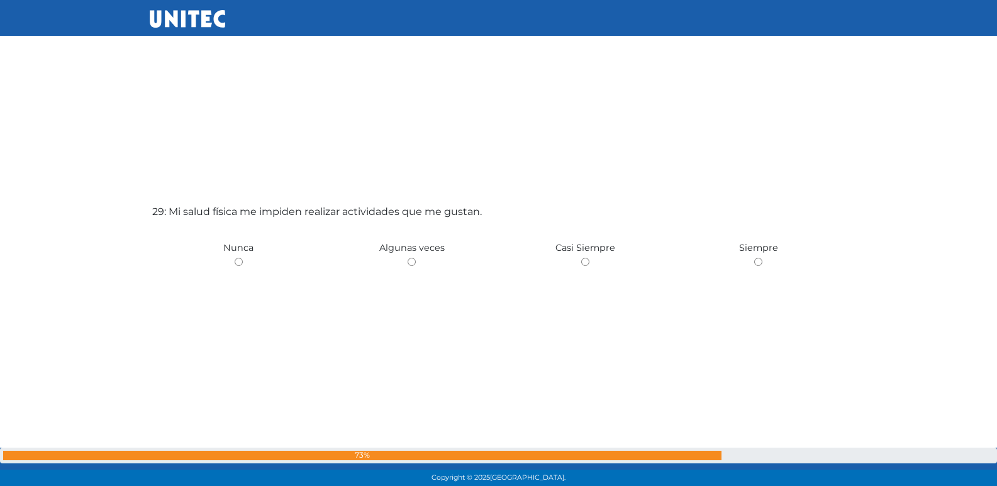
scroll to position [13596, 0]
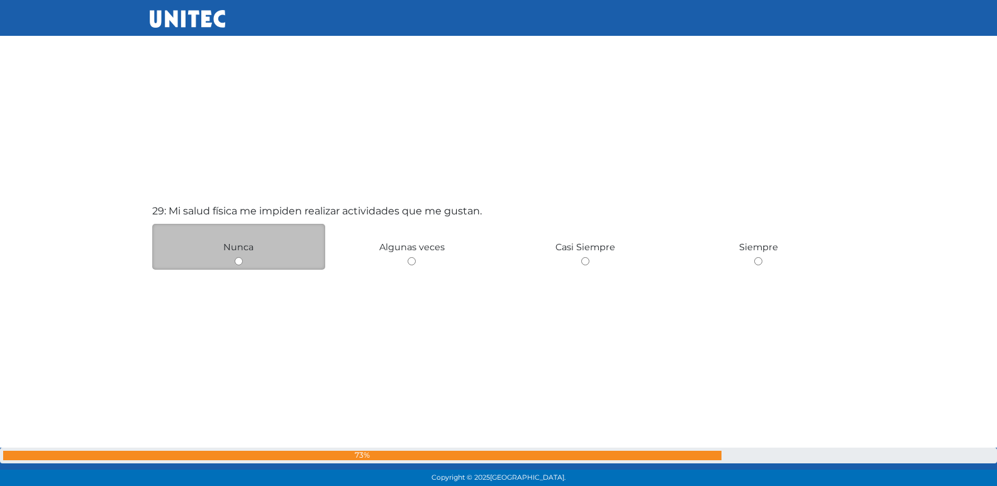
click at [240, 263] on input "radio" at bounding box center [239, 261] width 8 height 8
radio input "true"
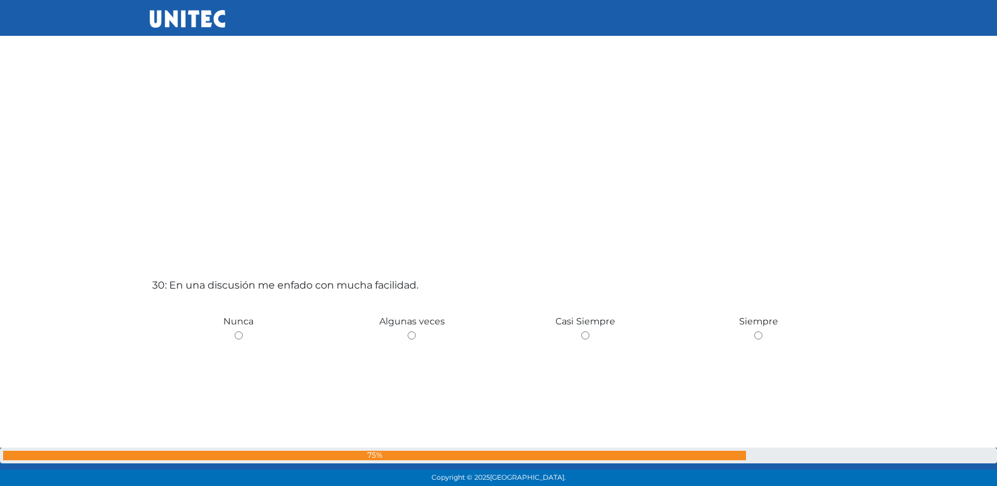
scroll to position [14026, 0]
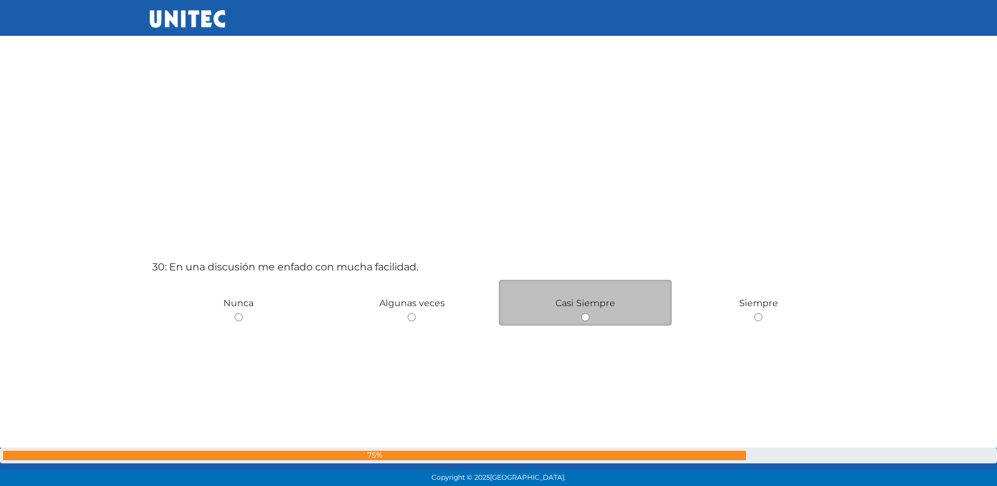
click at [589, 313] on div "Casi Siempre" at bounding box center [586, 303] width 174 height 46
click at [587, 316] on input "radio" at bounding box center [585, 317] width 8 height 8
radio input "true"
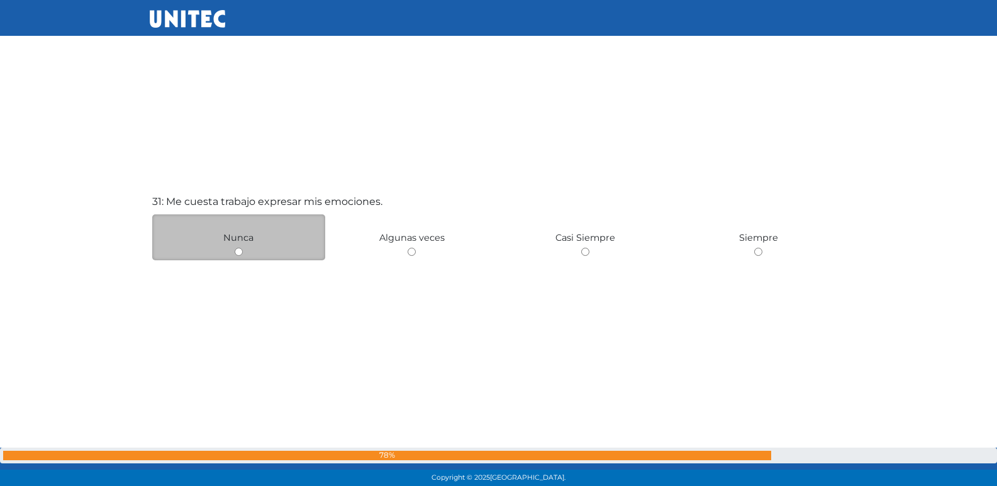
click at [241, 254] on input "radio" at bounding box center [239, 252] width 8 height 8
radio input "true"
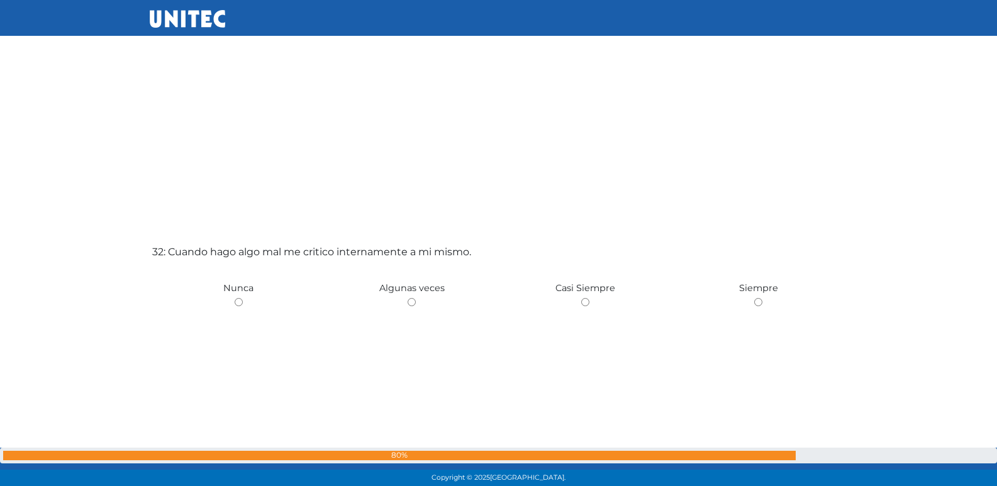
scroll to position [15022, 0]
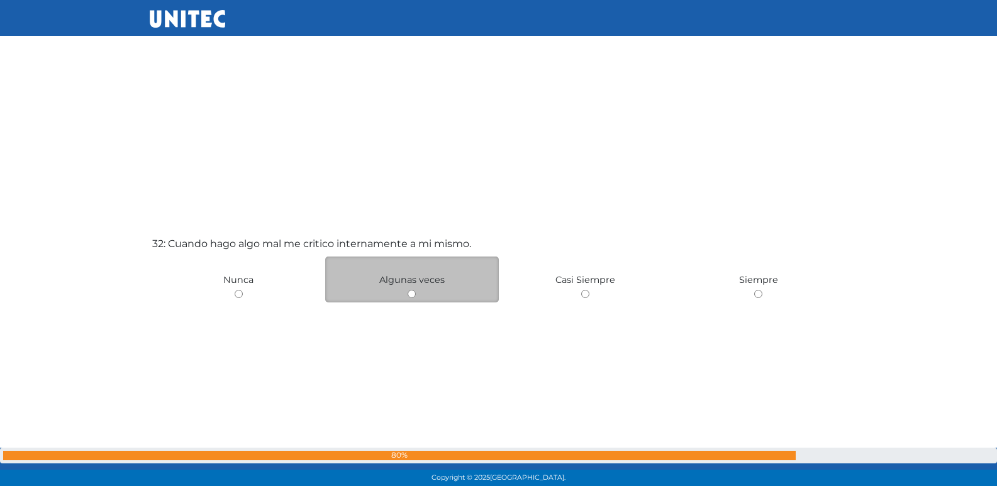
click at [404, 294] on div "Algunas veces" at bounding box center [412, 280] width 174 height 46
click at [413, 294] on input "radio" at bounding box center [412, 294] width 8 height 8
radio input "true"
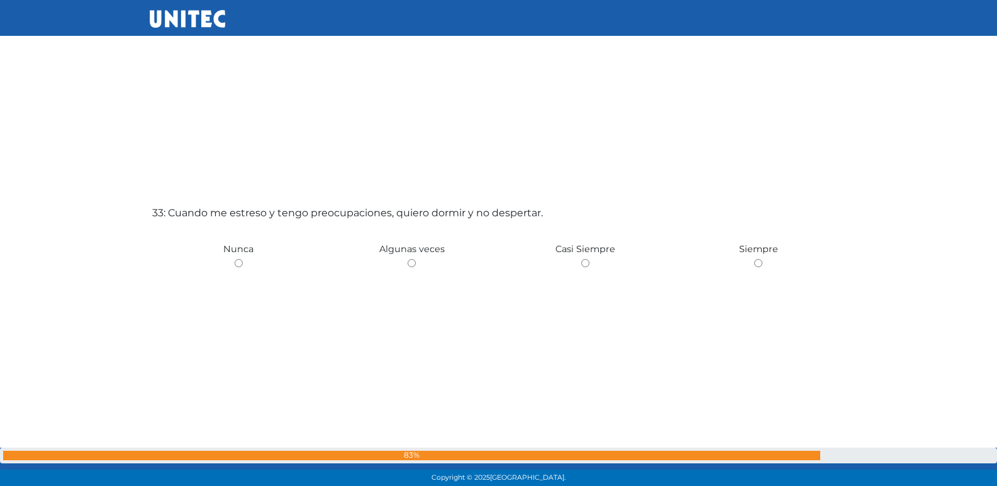
scroll to position [15543, 0]
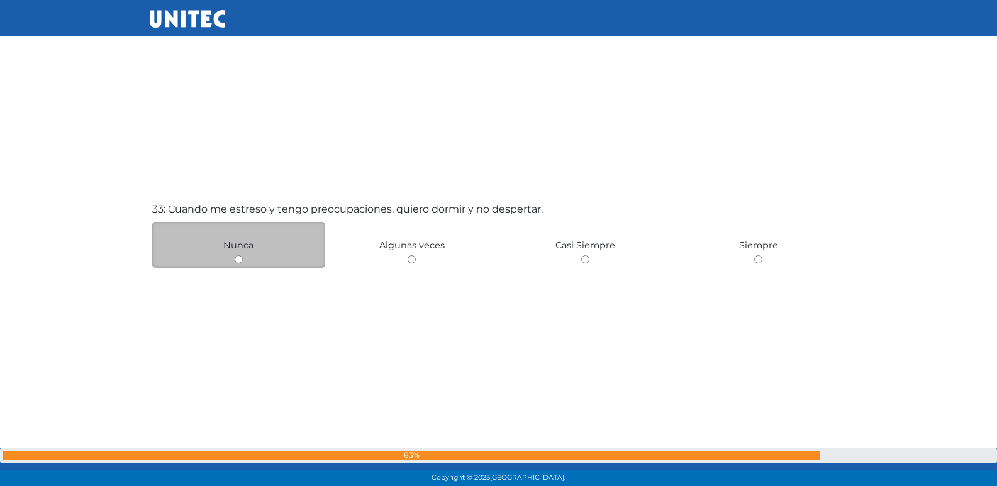
click at [235, 257] on input "radio" at bounding box center [239, 259] width 8 height 8
radio input "true"
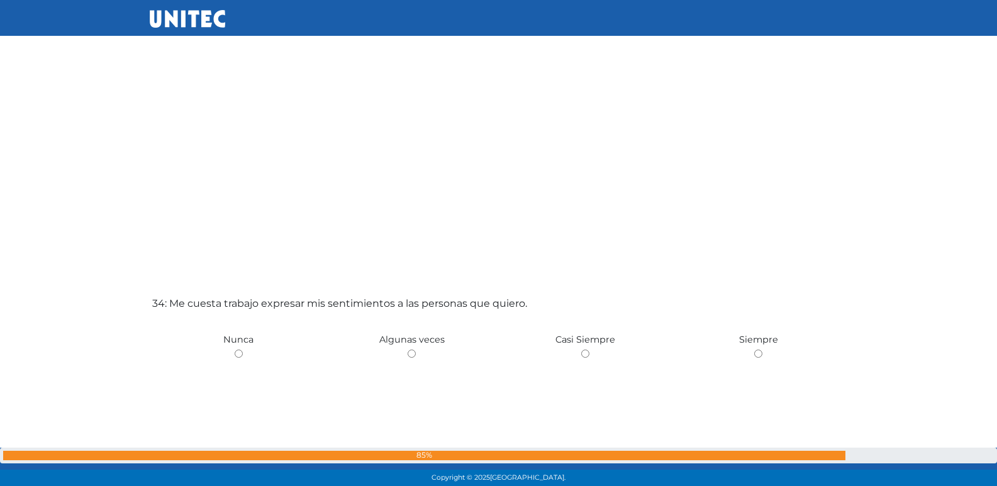
scroll to position [15935, 0]
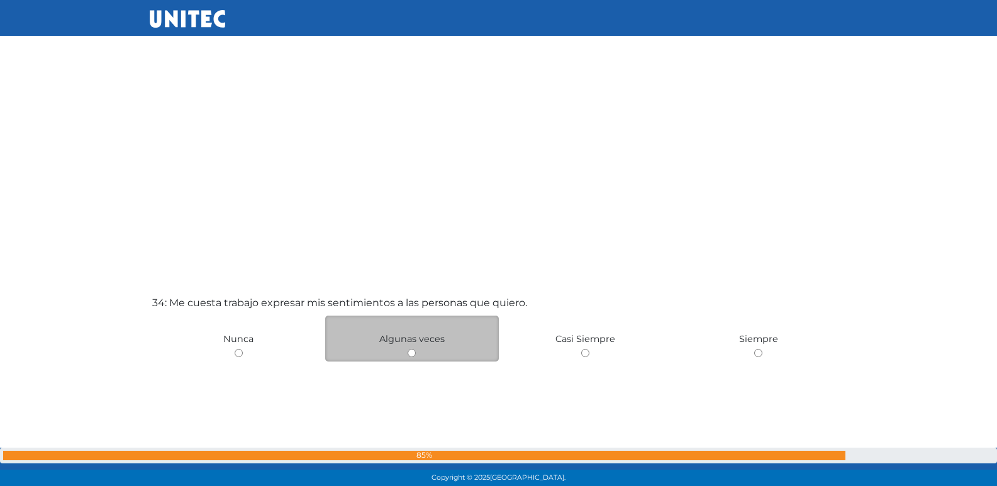
click at [407, 355] on div "Algunas veces" at bounding box center [412, 339] width 174 height 46
click at [411, 350] on input "radio" at bounding box center [412, 353] width 8 height 8
radio input "true"
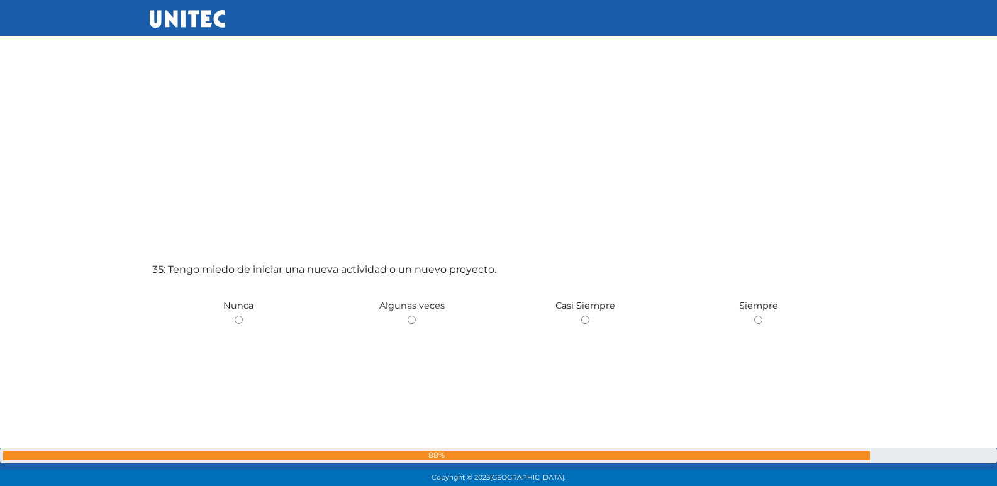
scroll to position [16456, 0]
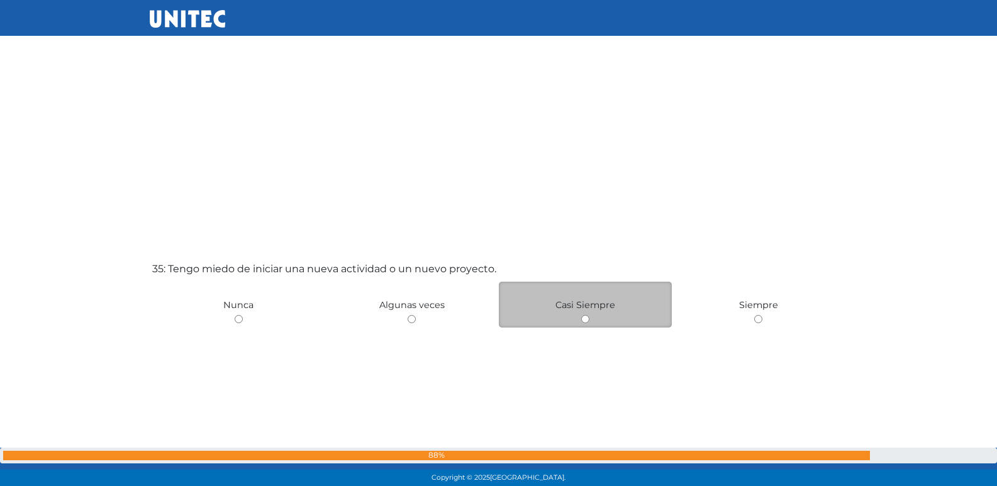
click at [581, 319] on input "radio" at bounding box center [585, 319] width 8 height 8
radio input "true"
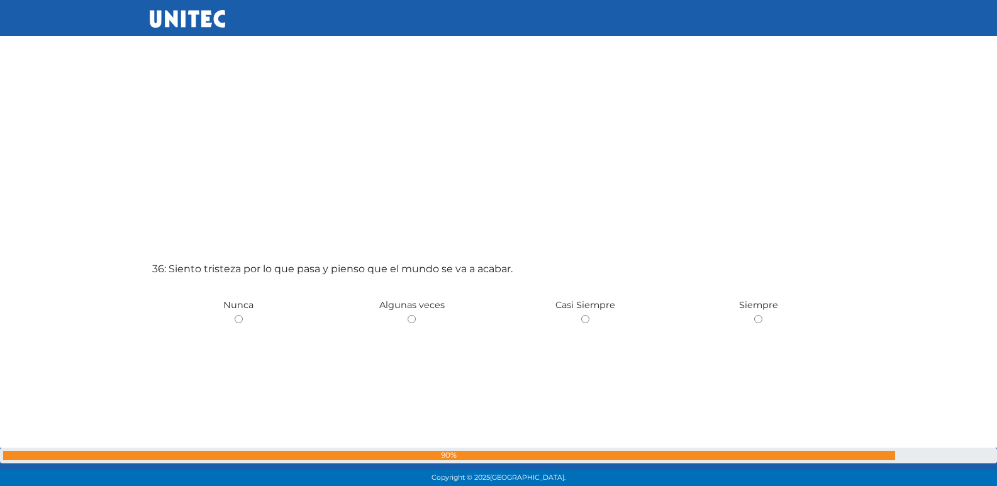
scroll to position [16944, 0]
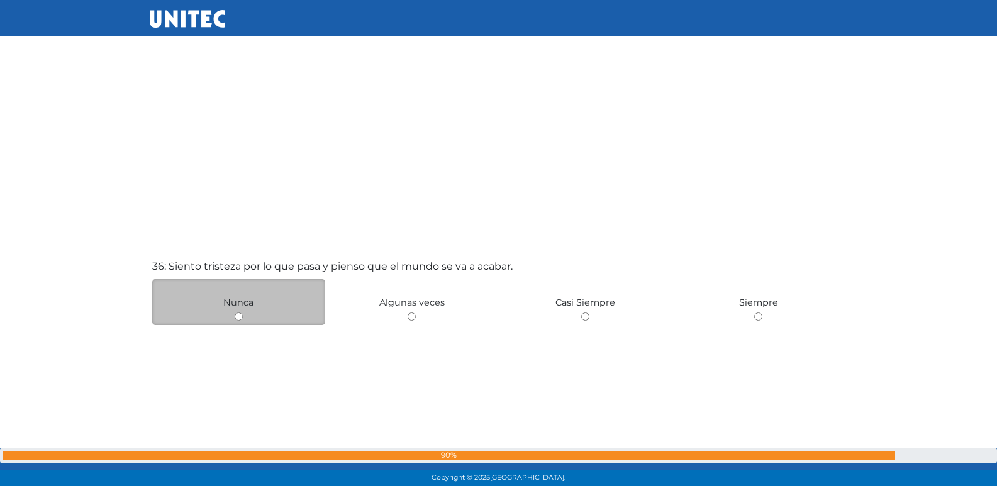
click at [240, 314] on input "radio" at bounding box center [239, 317] width 8 height 8
radio input "true"
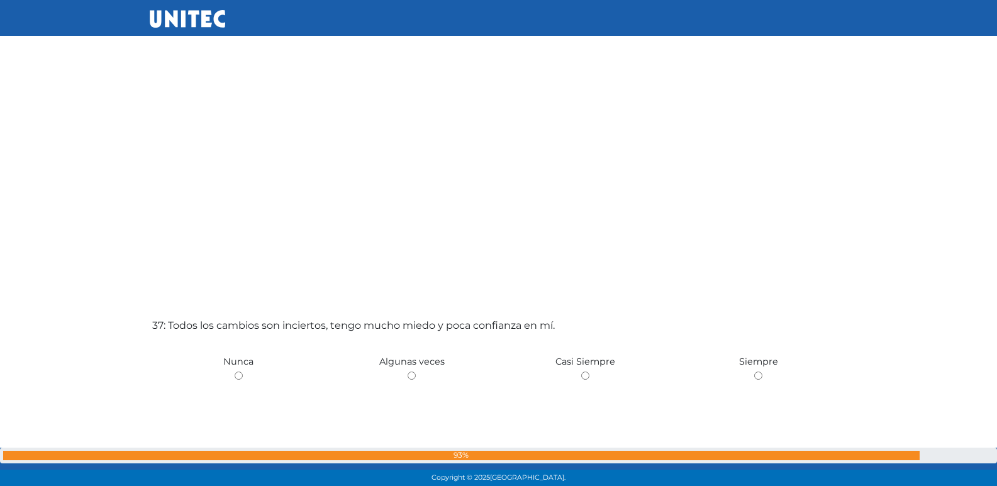
scroll to position [17383, 0]
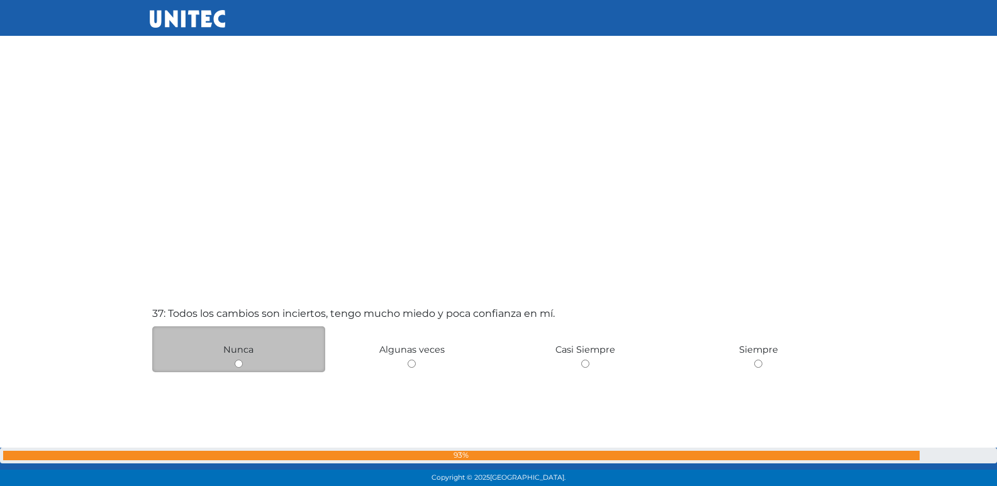
click at [242, 364] on input "radio" at bounding box center [239, 364] width 8 height 8
radio input "true"
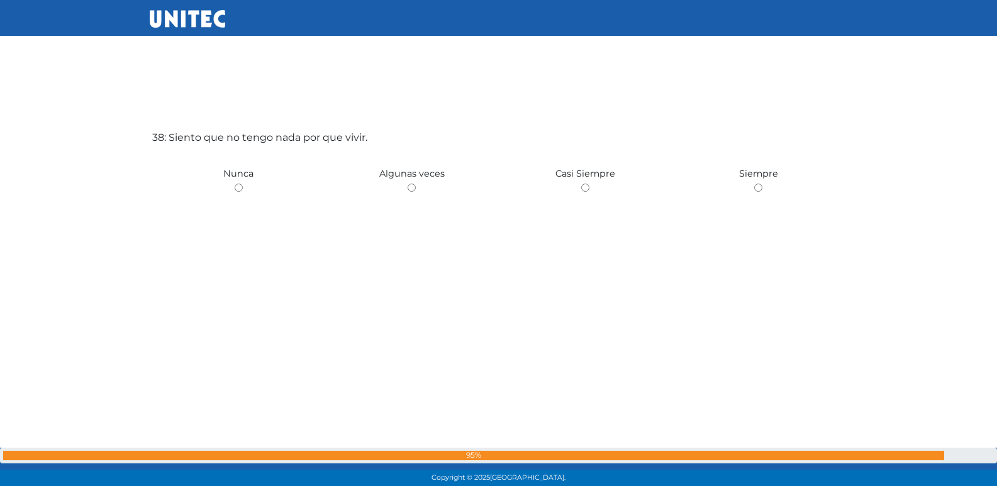
scroll to position [18055, 0]
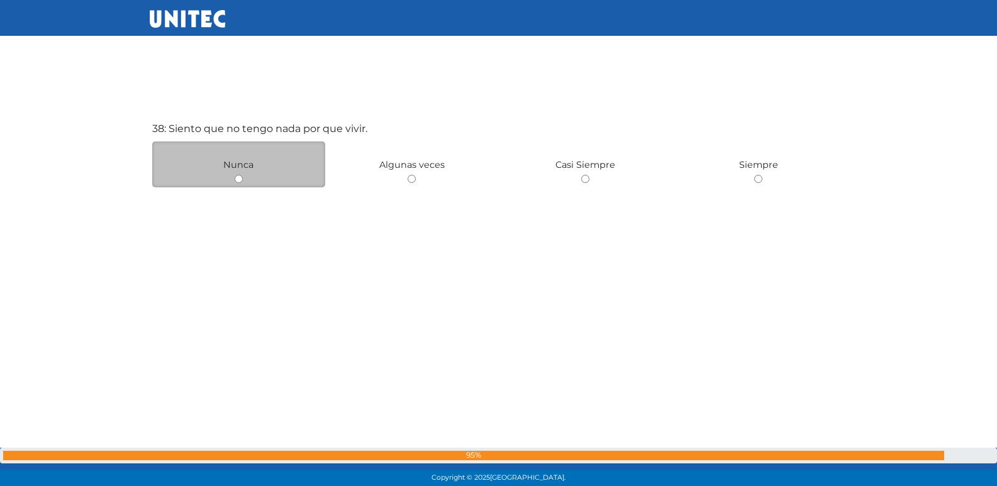
click at [240, 182] on input "radio" at bounding box center [239, 179] width 8 height 8
radio input "true"
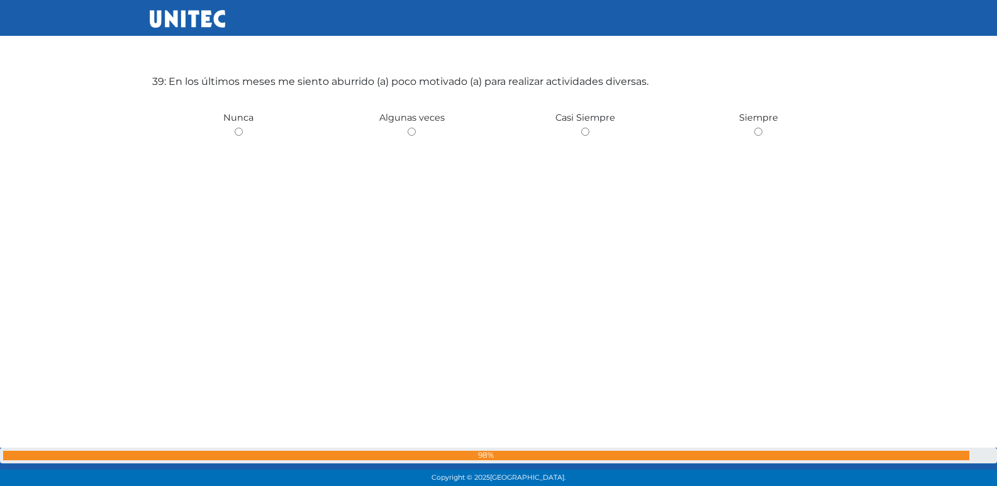
scroll to position [18589, 0]
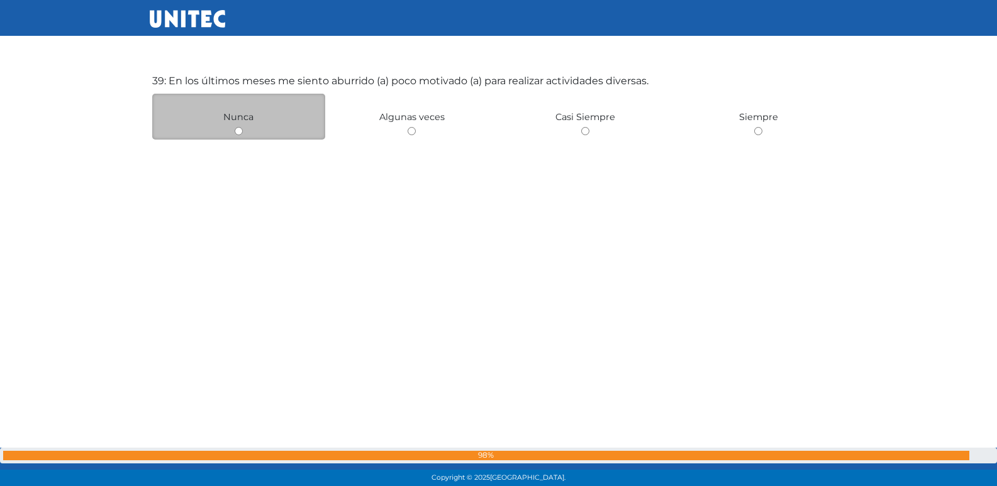
click at [237, 130] on input "radio" at bounding box center [239, 131] width 8 height 8
radio input "true"
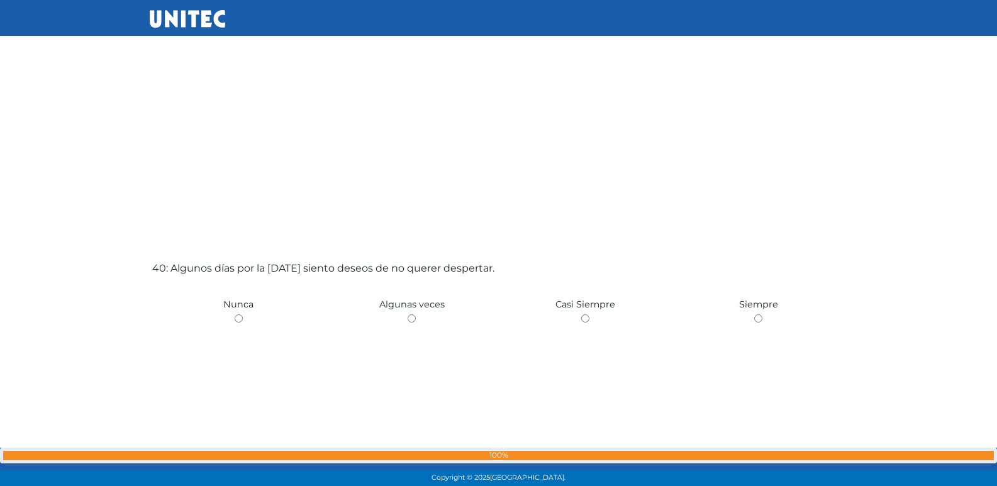
scroll to position [18889, 0]
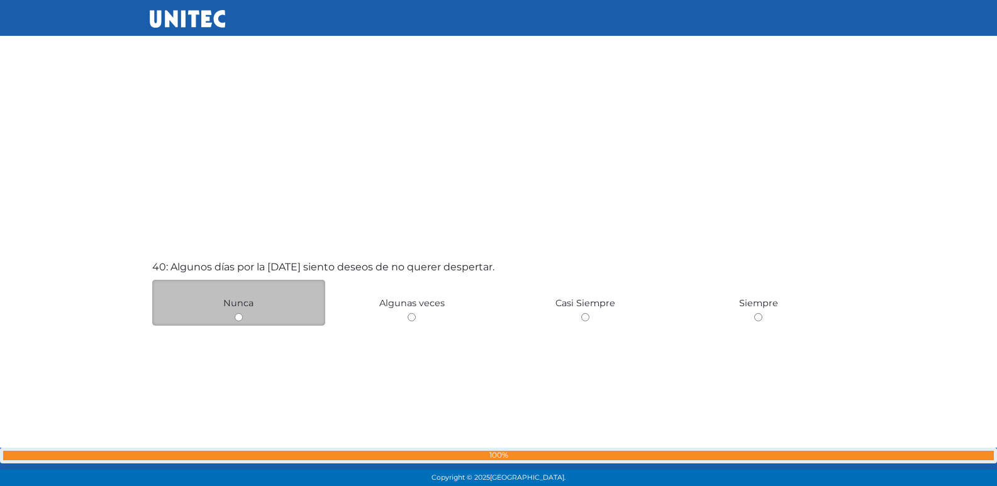
click at [242, 316] on input "radio" at bounding box center [239, 317] width 8 height 8
radio input "true"
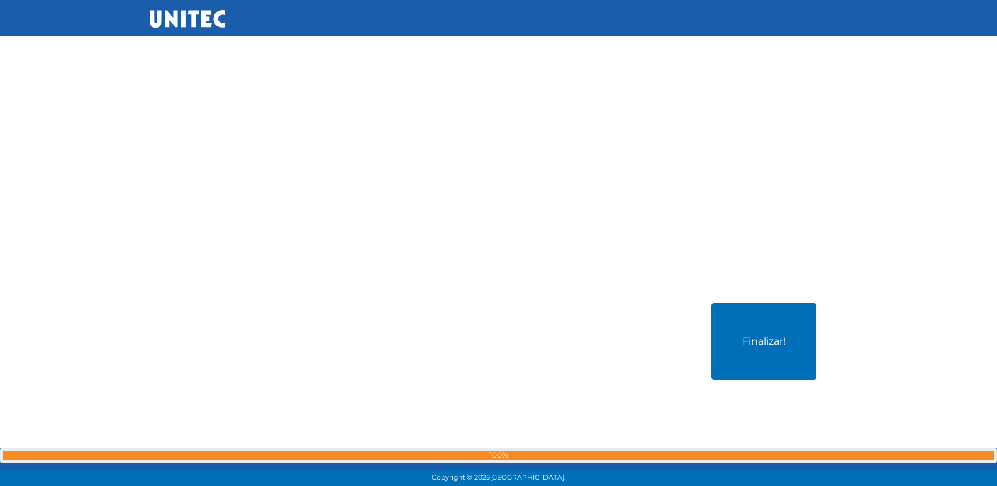
scroll to position [19389, 0]
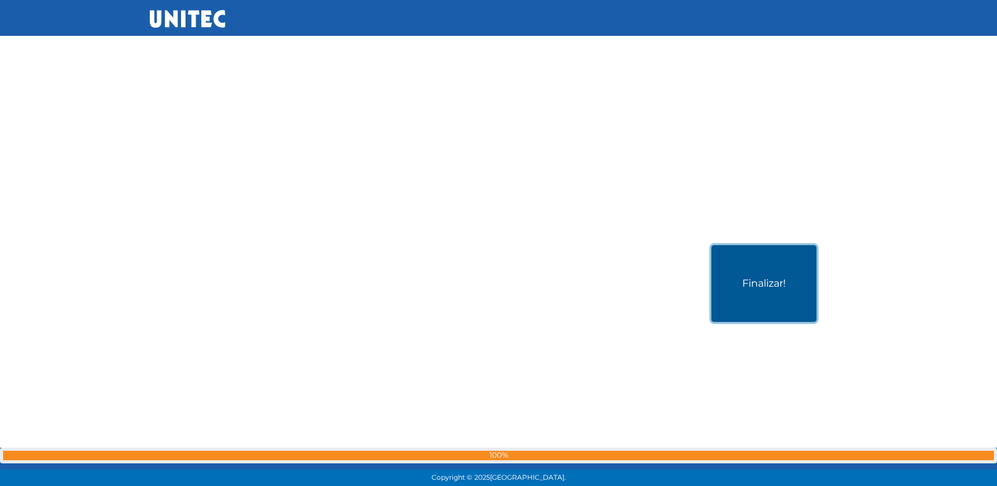
click at [759, 282] on button "Finalizar!" at bounding box center [763, 283] width 105 height 77
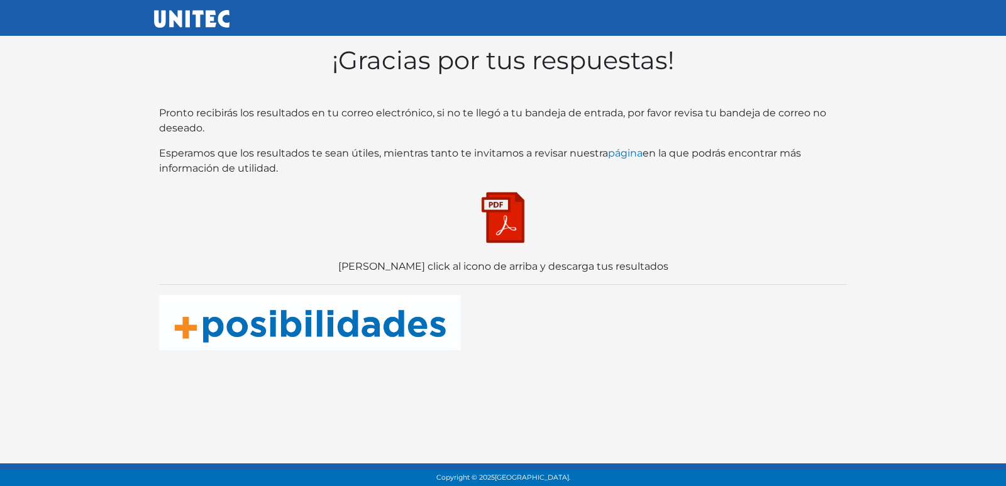
click at [501, 230] on img at bounding box center [503, 217] width 63 height 63
